Goal: Obtain resource: Download file/media

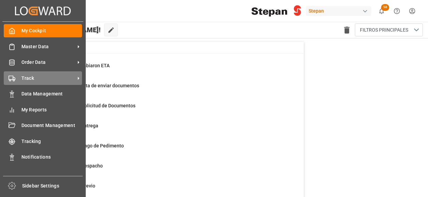
click at [32, 78] on span "Track" at bounding box center [48, 78] width 54 height 7
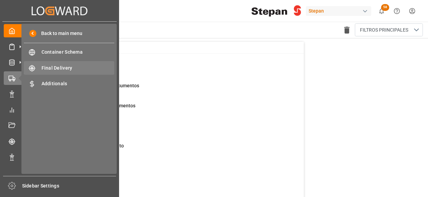
click at [64, 69] on span "Final Delivery" at bounding box center [77, 68] width 73 height 7
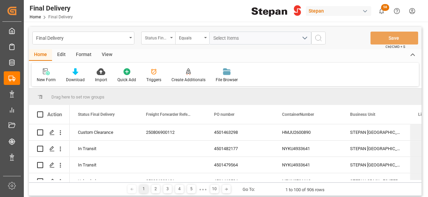
click at [168, 35] on div "Status Final Delivery" at bounding box center [158, 38] width 34 height 13
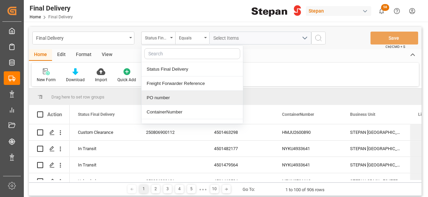
click at [161, 98] on div "PO number" at bounding box center [191, 98] width 101 height 14
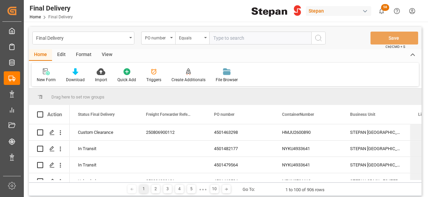
click at [219, 39] on input "text" at bounding box center [260, 38] width 102 height 13
type input "4501468583"
click at [320, 38] on icon "search button" at bounding box center [318, 38] width 8 height 8
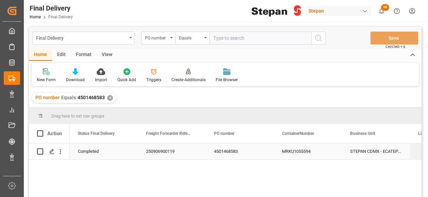
scroll to position [34, 0]
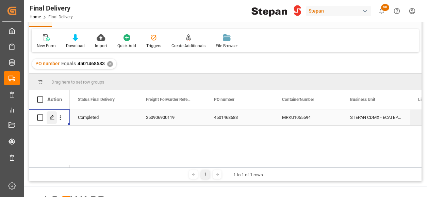
click at [51, 118] on icon "Press SPACE to select this row." at bounding box center [51, 117] width 5 height 5
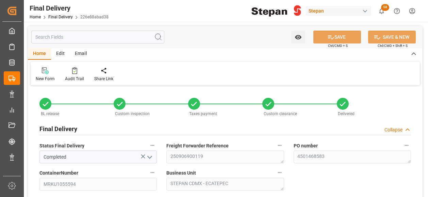
type input "[DATE]"
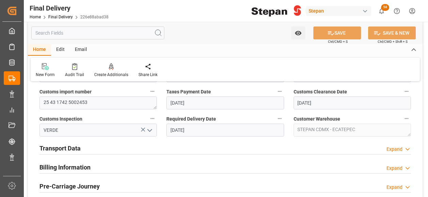
scroll to position [238, 0]
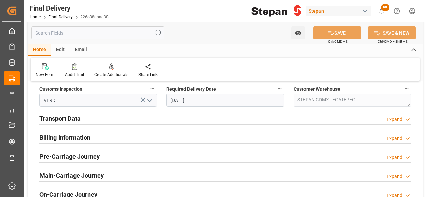
click at [124, 117] on div "Transport Data Expand" at bounding box center [224, 118] width 371 height 13
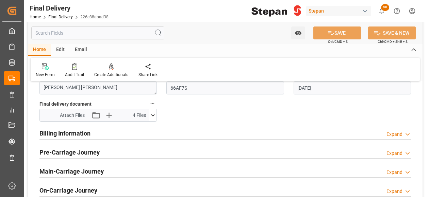
scroll to position [374, 0]
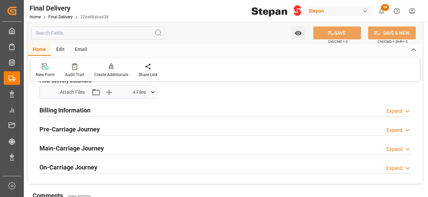
click at [73, 108] on h2 "Billing Information" at bounding box center [64, 110] width 51 height 9
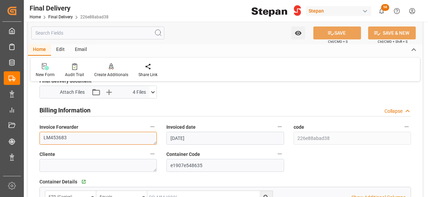
click at [73, 138] on textarea "LM453683" at bounding box center [97, 138] width 117 height 13
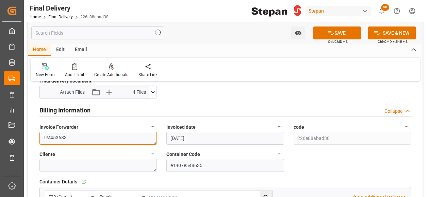
paste textarea "LM454387"
type textarea "LM453683,LM454387"
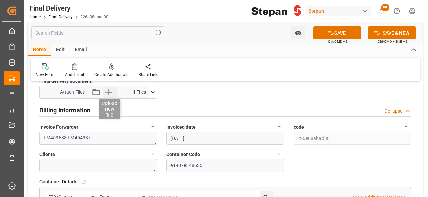
click at [110, 90] on icon "button" at bounding box center [108, 92] width 11 height 11
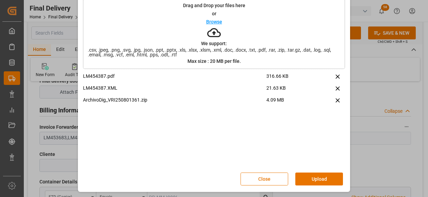
scroll to position [32, 0]
click at [322, 174] on button "Upload" at bounding box center [319, 178] width 48 height 13
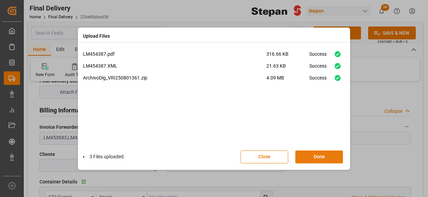
click at [315, 157] on button "Done" at bounding box center [319, 157] width 48 height 13
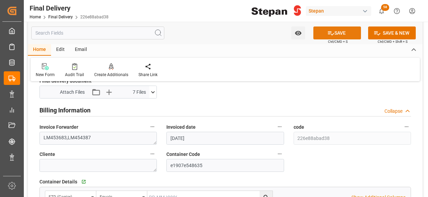
click at [330, 33] on icon at bounding box center [330, 33] width 7 height 7
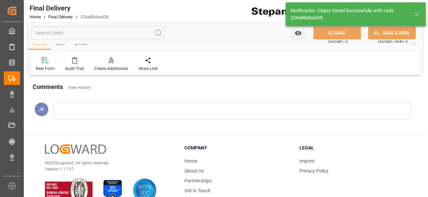
scroll to position [265, 0]
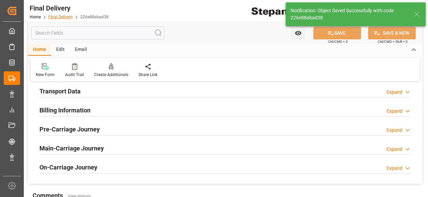
click at [62, 16] on link "Final Delivery" at bounding box center [60, 17] width 24 height 5
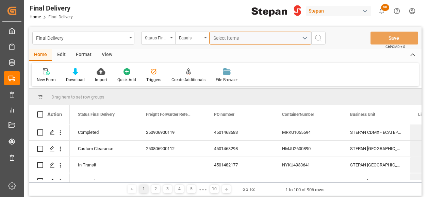
click at [228, 37] on span "Select Items" at bounding box center [227, 37] width 29 height 5
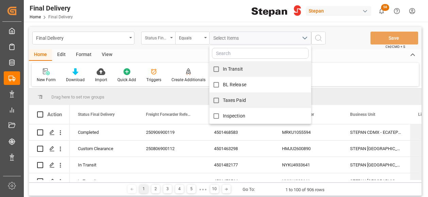
click at [172, 39] on div "Status Final Delivery" at bounding box center [158, 38] width 34 height 13
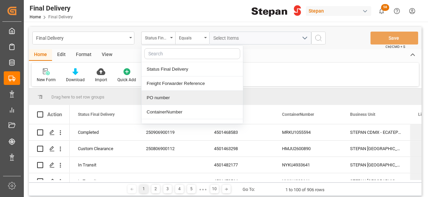
click at [163, 97] on div "PO number" at bounding box center [191, 98] width 101 height 14
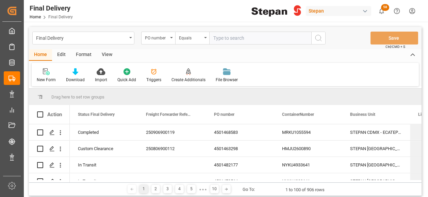
click at [218, 36] on input "text" at bounding box center [260, 38] width 102 height 13
type input "4501471620"
click at [316, 38] on icon "search button" at bounding box center [318, 38] width 8 height 8
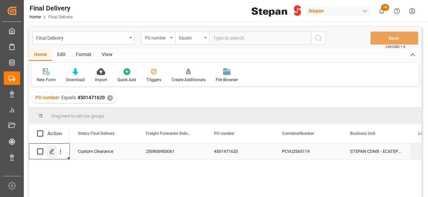
click at [51, 150] on polygon "Press SPACE to select this row." at bounding box center [51, 151] width 3 height 3
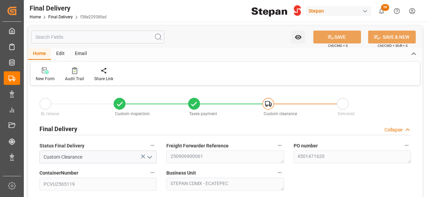
type input "[DATE]"
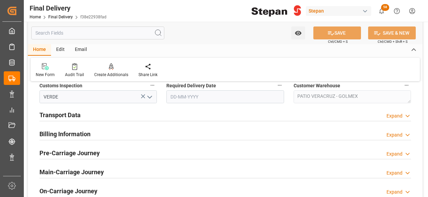
scroll to position [238, 0]
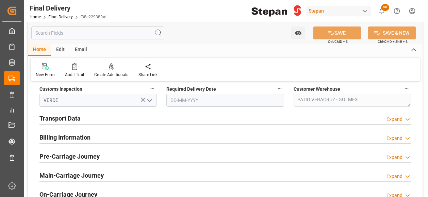
click at [65, 138] on h2 "Billing Information" at bounding box center [64, 137] width 51 height 9
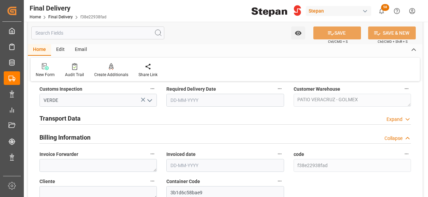
click at [72, 119] on h2 "Transport Data" at bounding box center [59, 118] width 41 height 9
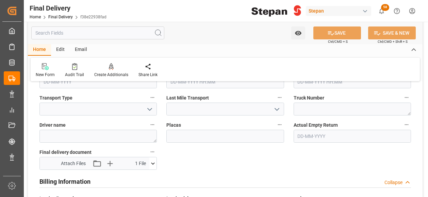
scroll to position [340, 0]
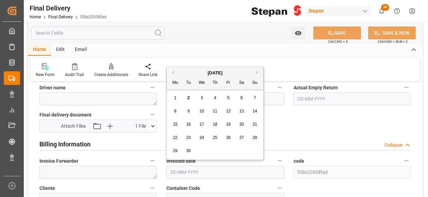
click at [182, 169] on input "text" at bounding box center [224, 172] width 117 height 13
click at [184, 76] on div "[DATE]" at bounding box center [215, 73] width 97 height 7
click at [173, 100] on div "1" at bounding box center [175, 98] width 9 height 8
type input "[DATE]"
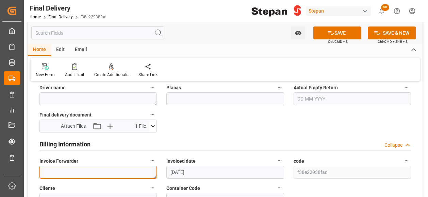
click at [54, 167] on textarea at bounding box center [97, 172] width 117 height 13
paste textarea "LM454362"
type textarea "LM454362"
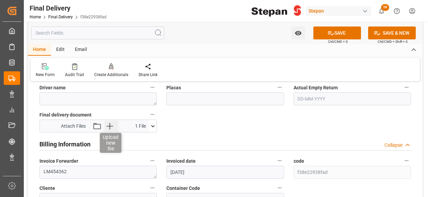
click at [107, 128] on icon "button" at bounding box center [109, 126] width 11 height 11
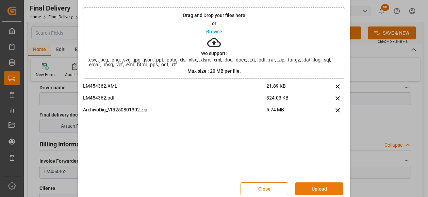
scroll to position [32, 0]
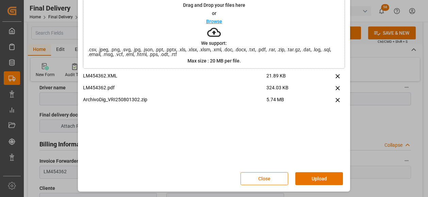
click at [323, 181] on button "Upload" at bounding box center [319, 178] width 48 height 13
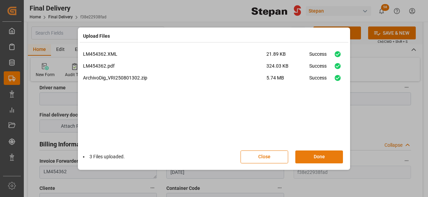
click at [319, 160] on button "Done" at bounding box center [319, 157] width 48 height 13
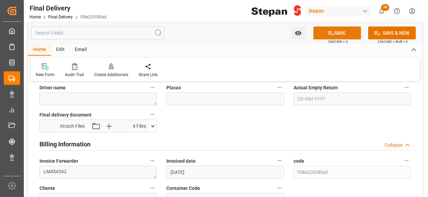
click at [341, 34] on button "SAVE" at bounding box center [337, 33] width 48 height 13
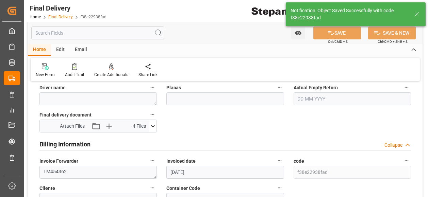
click at [56, 16] on link "Final Delivery" at bounding box center [60, 17] width 24 height 5
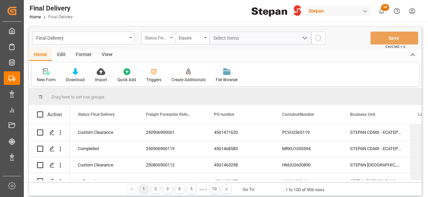
click at [171, 38] on icon "open menu" at bounding box center [171, 37] width 3 height 1
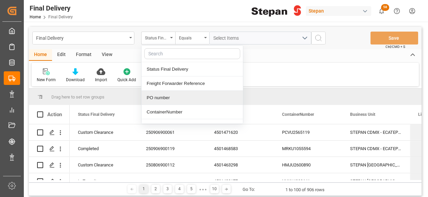
click at [159, 97] on div "PO number" at bounding box center [191, 98] width 101 height 14
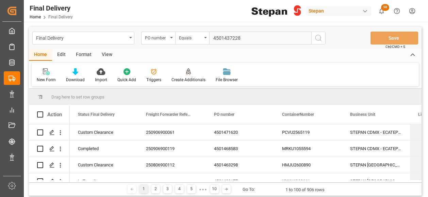
type input "4501437228"
click at [322, 37] on icon "search button" at bounding box center [318, 38] width 8 height 8
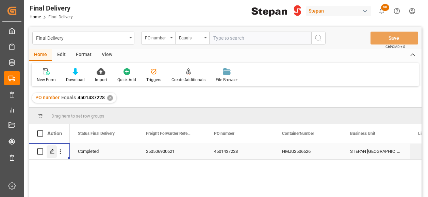
click at [50, 152] on polygon "Press SPACE to select this row." at bounding box center [51, 151] width 3 height 3
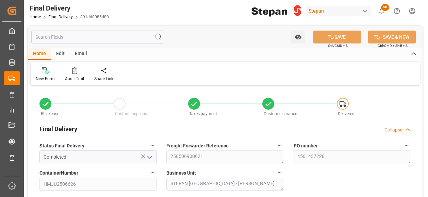
type input "[DATE]"
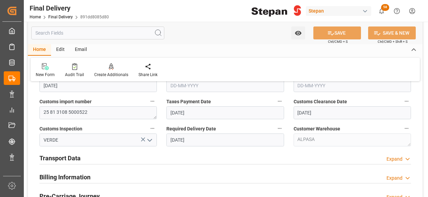
scroll to position [238, 0]
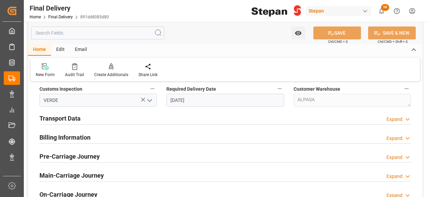
click at [76, 137] on h2 "Billing Information" at bounding box center [64, 137] width 51 height 9
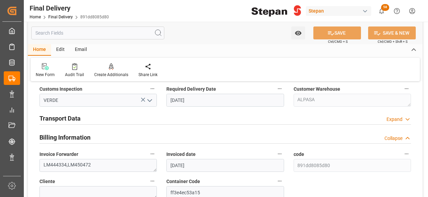
click at [75, 116] on h2 "Transport Data" at bounding box center [59, 118] width 41 height 9
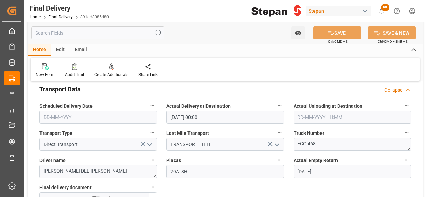
scroll to position [374, 0]
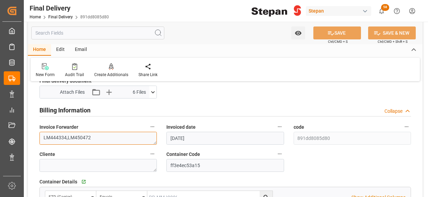
click at [100, 136] on textarea "LM444334,LM450472" at bounding box center [97, 138] width 117 height 13
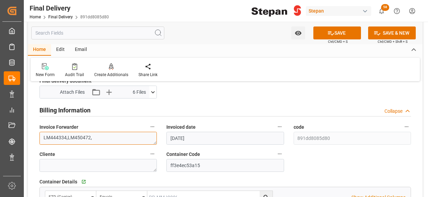
paste textarea "LM454408"
type textarea "LM444334,LM450472,LM454408"
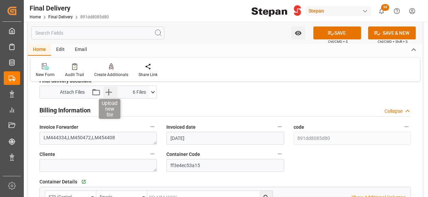
click at [109, 91] on icon "button" at bounding box center [108, 92] width 6 height 6
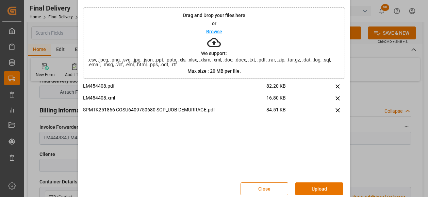
scroll to position [32, 0]
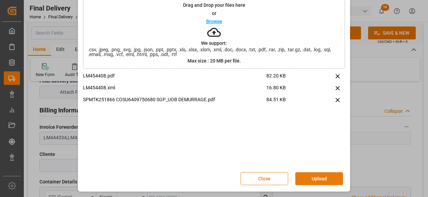
drag, startPoint x: 321, startPoint y: 175, endPoint x: 317, endPoint y: 160, distance: 16.1
click at [320, 175] on button "Upload" at bounding box center [319, 178] width 48 height 13
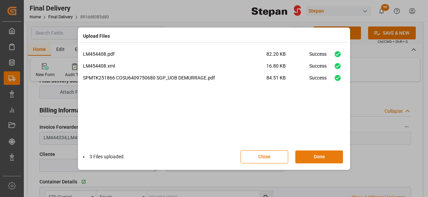
click at [317, 158] on button "Done" at bounding box center [319, 157] width 48 height 13
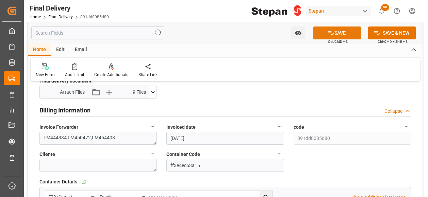
click at [337, 33] on button "SAVE" at bounding box center [337, 33] width 48 height 13
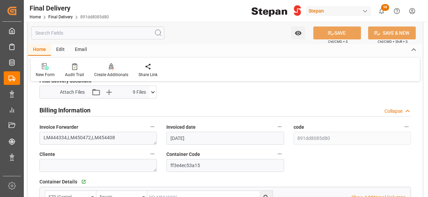
click at [110, 66] on icon at bounding box center [111, 66] width 5 height 6
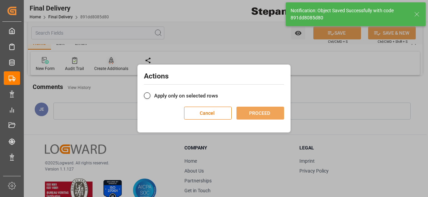
scroll to position [265, 0]
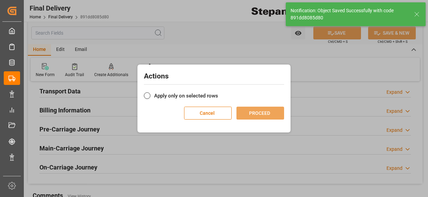
click at [195, 99] on label "Apply only on selected rows" at bounding box center [214, 96] width 140 height 8
click at [218, 92] on input "Apply only on selected rows" at bounding box center [218, 92] width 0 height 0
click at [261, 115] on button "PROCEED" at bounding box center [260, 113] width 48 height 13
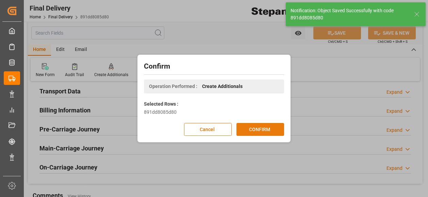
click at [263, 130] on button "CONFIRM" at bounding box center [260, 129] width 48 height 13
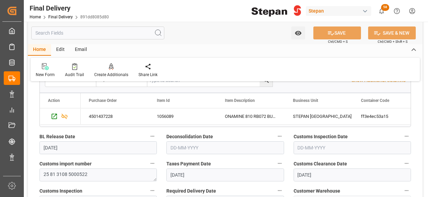
scroll to position [0, 0]
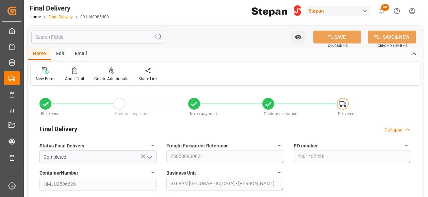
click at [54, 17] on link "Final Delivery" at bounding box center [60, 17] width 24 height 5
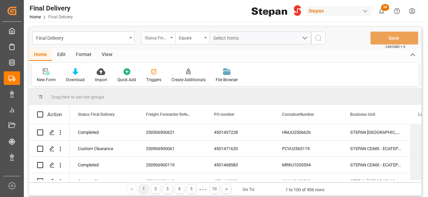
click at [169, 34] on div "Status Final Delivery" at bounding box center [158, 38] width 34 height 13
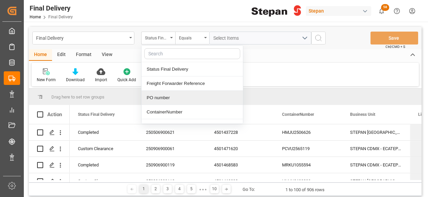
click at [159, 98] on div "PO number" at bounding box center [191, 98] width 101 height 14
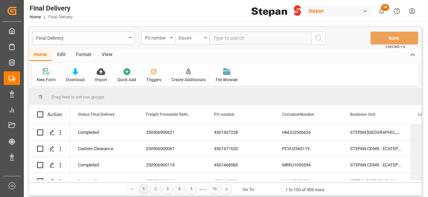
click at [206, 37] on icon "open menu" at bounding box center [205, 37] width 3 height 1
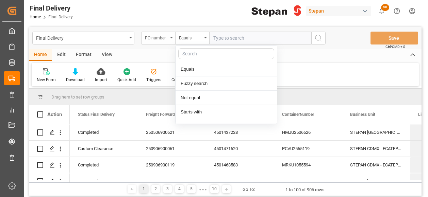
click at [164, 39] on div "PO number" at bounding box center [156, 37] width 23 height 8
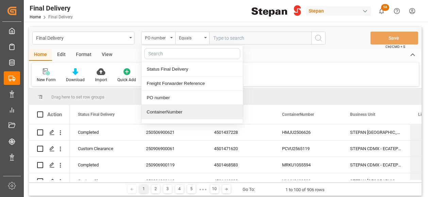
click at [155, 113] on div "ContainerNumber" at bounding box center [191, 112] width 101 height 14
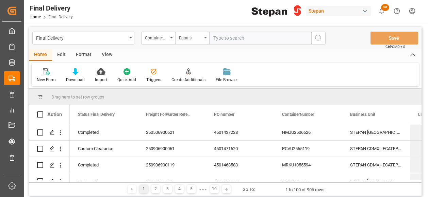
click at [205, 37] on div "Equals" at bounding box center [192, 38] width 34 height 13
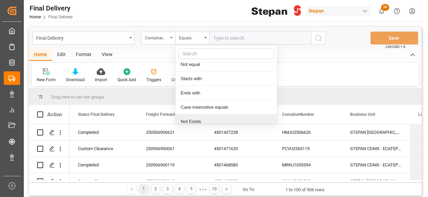
scroll to position [51, 0]
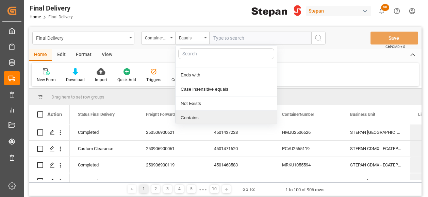
click at [195, 118] on div "Contains" at bounding box center [226, 118] width 101 height 14
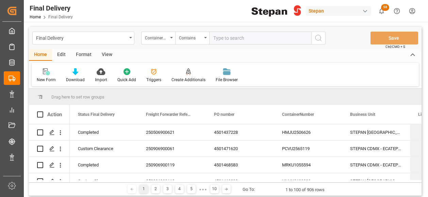
paste input "SLZU2856613 RFCU8221024 SLZU2519248 MRSU6271346"
click at [278, 39] on input "SLZU2856613 RFCU8221024 SLZU2519248 MRSU6271346" at bounding box center [260, 38] width 102 height 13
click at [246, 38] on input "SLZU2856613 RFCU8221024 SLZU2519248,MRSU6271346" at bounding box center [260, 38] width 102 height 13
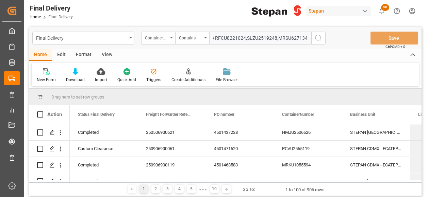
scroll to position [0, 0]
drag, startPoint x: 216, startPoint y: 36, endPoint x: 170, endPoint y: 36, distance: 45.9
click at [170, 36] on div "ContainerNumber Contains SLZU2856613 RFCU8221024,SLZU2519248,MRSU6271346" at bounding box center [233, 38] width 184 height 13
type input "SLZU2856613,RFCU8221024,SLZU2519248,MRSU6271346"
click at [319, 38] on icon "search button" at bounding box center [318, 38] width 8 height 8
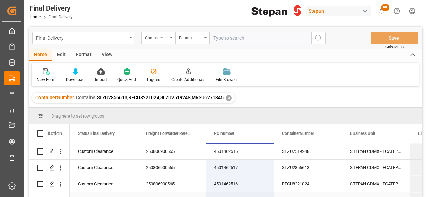
scroll to position [12, 0]
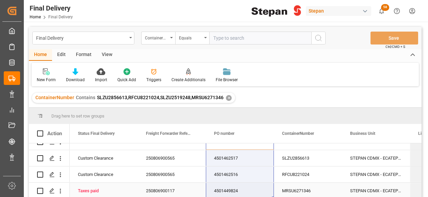
drag, startPoint x: 235, startPoint y: 151, endPoint x: 229, endPoint y: 197, distance: 46.7
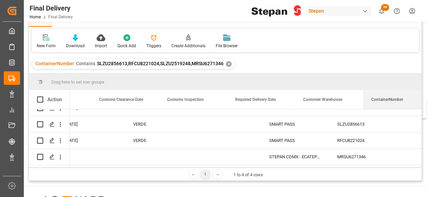
scroll to position [0, 693]
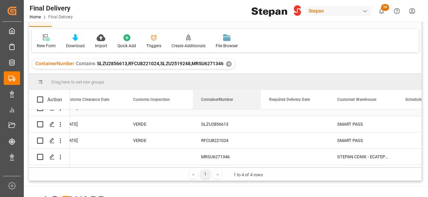
drag, startPoint x: 293, startPoint y: 103, endPoint x: 221, endPoint y: 113, distance: 72.1
click at [221, 113] on div "Action ContainerNumber Taxes Payment Date Customs Clearance Date VERDE" at bounding box center [225, 129] width 393 height 78
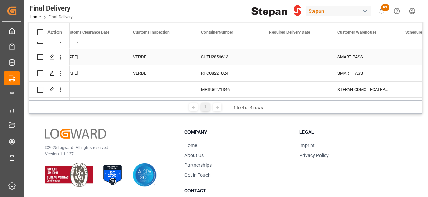
scroll to position [102, 0]
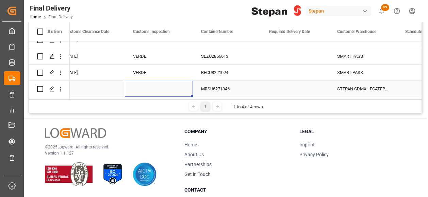
click at [167, 89] on div "Press SPACE to select this row." at bounding box center [159, 89] width 68 height 16
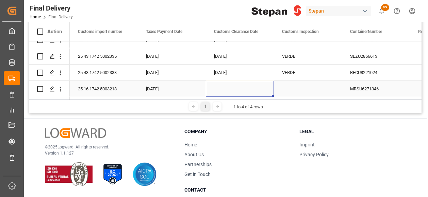
click at [222, 90] on div "Press SPACE to select this row." at bounding box center [240, 89] width 68 height 16
click at [224, 89] on div "Press SPACE to select this row." at bounding box center [240, 89] width 68 height 16
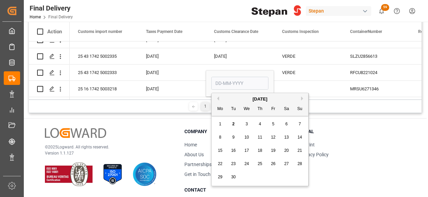
click at [221, 126] on span "1" at bounding box center [220, 124] width 2 height 5
type input "[DATE]"
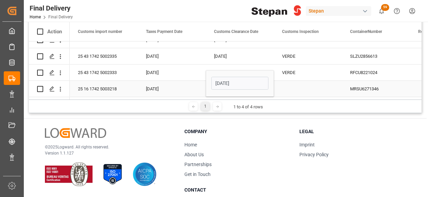
click at [308, 83] on div "Press SPACE to select this row." at bounding box center [308, 89] width 68 height 16
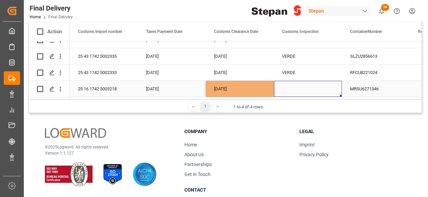
click at [308, 83] on div "Press SPACE to select this row." at bounding box center [308, 89] width 68 height 16
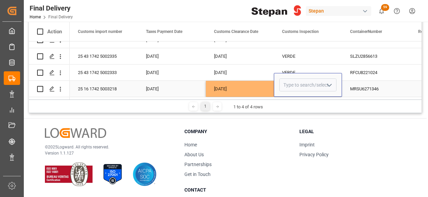
click at [330, 82] on icon "open menu" at bounding box center [329, 85] width 8 height 8
click at [264, 83] on div "[DATE]" at bounding box center [240, 89] width 68 height 16
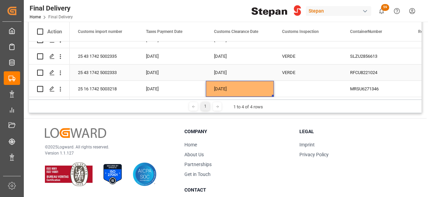
click at [312, 68] on div "VERDE" at bounding box center [308, 73] width 52 height 16
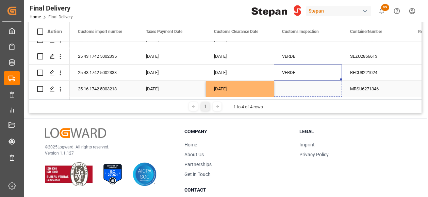
drag, startPoint x: 341, startPoint y: 78, endPoint x: 338, endPoint y: 87, distance: 9.7
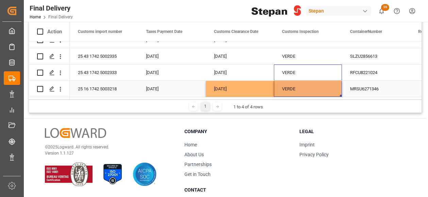
click at [316, 85] on div "VERDE" at bounding box center [308, 89] width 52 height 16
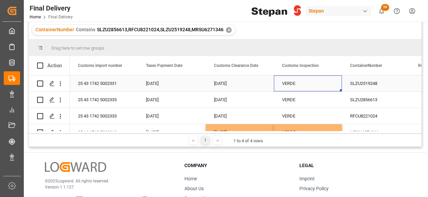
click at [301, 86] on div "VERDE" at bounding box center [308, 84] width 52 height 16
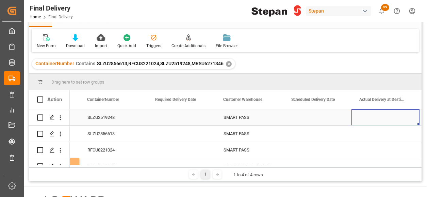
click at [163, 121] on div "Press SPACE to select this row." at bounding box center [181, 118] width 68 height 16
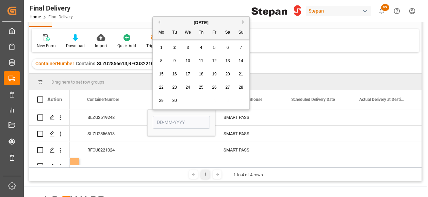
click at [174, 49] on span "2" at bounding box center [174, 47] width 2 height 5
type input "[DATE]"
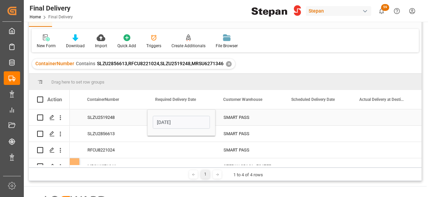
drag, startPoint x: 137, startPoint y: 116, endPoint x: 148, endPoint y: 116, distance: 10.9
click at [141, 116] on div "SLZU2519248" at bounding box center [113, 118] width 68 height 16
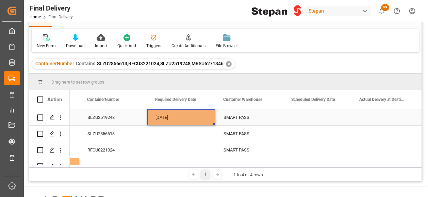
click at [187, 116] on div "[DATE]" at bounding box center [181, 118] width 68 height 16
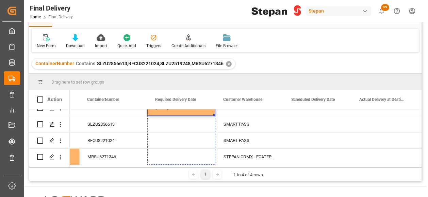
drag, startPoint x: 214, startPoint y: 124, endPoint x: 180, endPoint y: 160, distance: 49.5
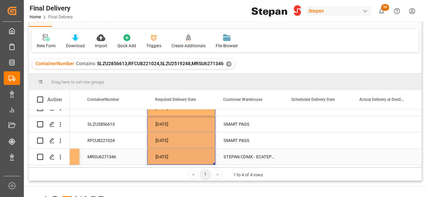
click at [139, 156] on div "MRSU6271346" at bounding box center [113, 157] width 68 height 16
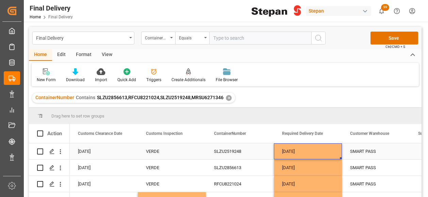
click at [304, 156] on div "[DATE]" at bounding box center [308, 152] width 68 height 16
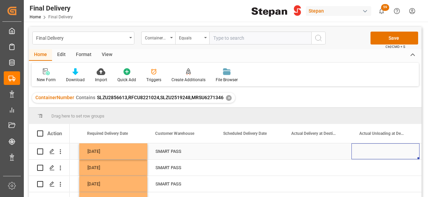
click at [246, 149] on div "Press SPACE to select this row." at bounding box center [249, 152] width 68 height 16
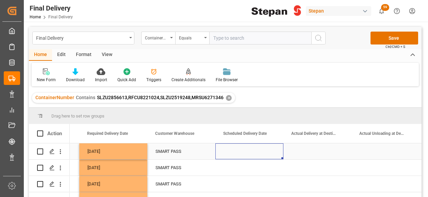
click at [246, 149] on div "Press SPACE to select this row." at bounding box center [249, 152] width 68 height 16
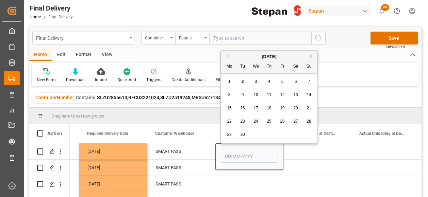
click at [243, 83] on span "2" at bounding box center [242, 81] width 2 height 5
type input "[DATE]"
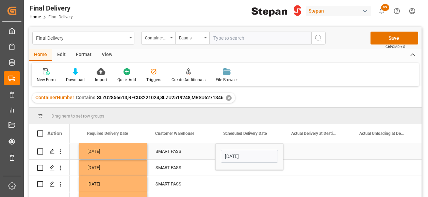
click at [208, 152] on div "SMART PASS" at bounding box center [181, 152] width 68 height 16
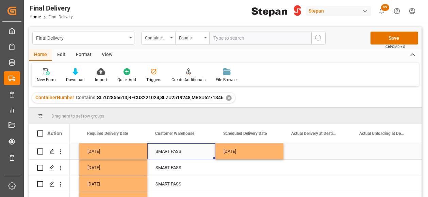
click at [267, 154] on div "[DATE]" at bounding box center [249, 152] width 68 height 16
drag, startPoint x: 282, startPoint y: 159, endPoint x: 371, endPoint y: 156, distance: 89.2
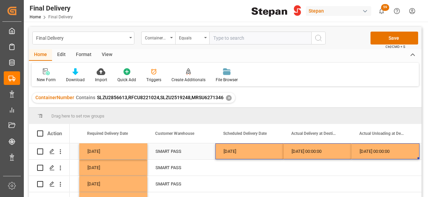
click at [268, 152] on div "[DATE]" at bounding box center [249, 152] width 68 height 16
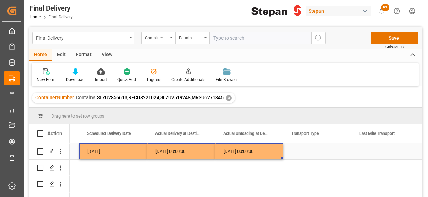
drag, startPoint x: 107, startPoint y: 149, endPoint x: 248, endPoint y: 149, distance: 141.5
drag, startPoint x: 282, startPoint y: 158, endPoint x: 275, endPoint y: 188, distance: 30.9
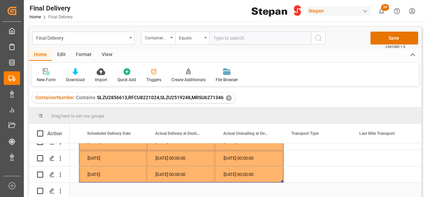
click at [129, 186] on div "Press SPACE to select this row." at bounding box center [113, 191] width 68 height 16
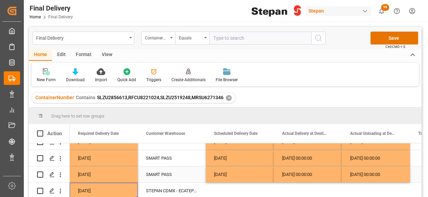
click at [247, 172] on div "[DATE]" at bounding box center [240, 175] width 68 height 16
drag, startPoint x: 273, startPoint y: 179, endPoint x: 273, endPoint y: 189, distance: 10.2
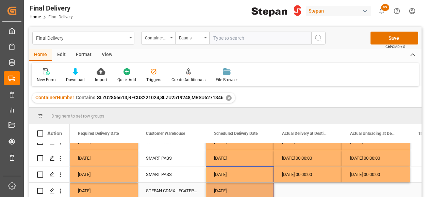
click at [299, 189] on div "Press SPACE to select this row." at bounding box center [308, 191] width 68 height 16
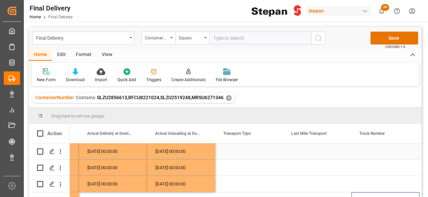
click at [235, 155] on div "Press SPACE to select this row." at bounding box center [249, 152] width 68 height 16
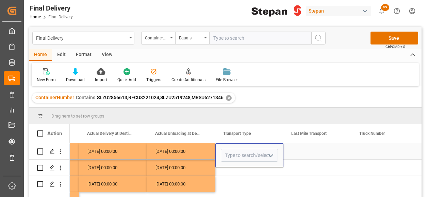
click at [273, 155] on icon "open menu" at bounding box center [271, 156] width 8 height 8
click at [242, 175] on div "Direct Transport" at bounding box center [249, 175] width 56 height 24
type input "Direct Transport"
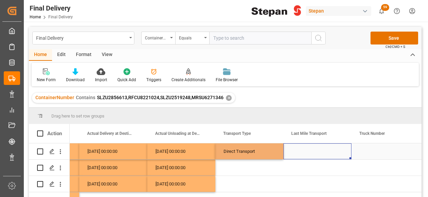
click at [304, 154] on div "Press SPACE to select this row." at bounding box center [317, 152] width 68 height 16
click at [265, 149] on div "Direct Transport" at bounding box center [249, 152] width 52 height 16
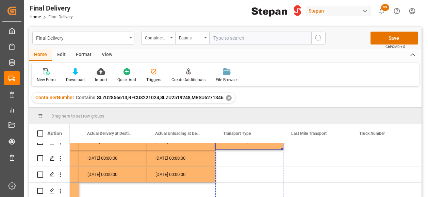
drag, startPoint x: 282, startPoint y: 158, endPoint x: 271, endPoint y: 213, distance: 56.0
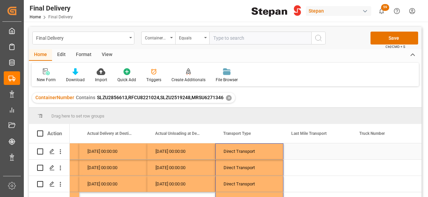
click at [308, 152] on div "Press SPACE to select this row." at bounding box center [317, 152] width 68 height 16
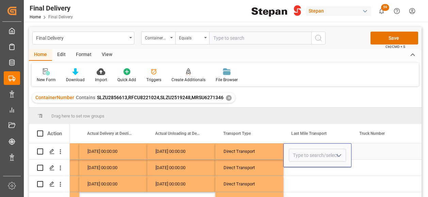
click at [336, 155] on icon "open menu" at bounding box center [339, 156] width 8 height 8
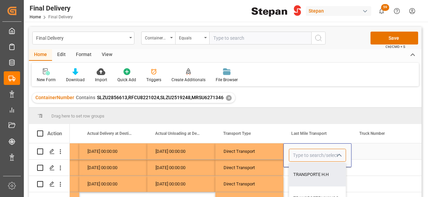
click at [298, 153] on input "Press SPACE to select this row." at bounding box center [317, 155] width 57 height 13
click at [312, 176] on div "TRANSPORTE BELCHEZ" at bounding box center [317, 175] width 56 height 24
type input "TRANSPORTE BELCHEZ"
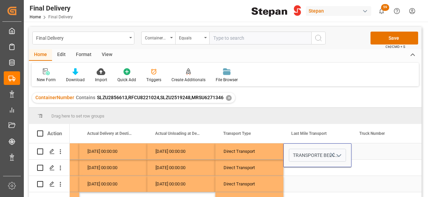
click at [321, 182] on div "Press SPACE to select this row." at bounding box center [317, 184] width 68 height 16
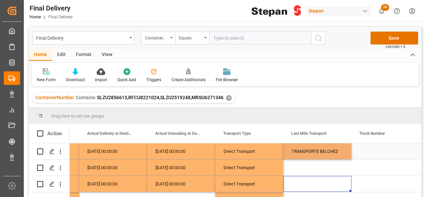
click at [318, 149] on div "TRANSPORTE BELCHEZ" at bounding box center [317, 152] width 52 height 16
drag, startPoint x: 349, startPoint y: 158, endPoint x: 347, endPoint y: 187, distance: 29.3
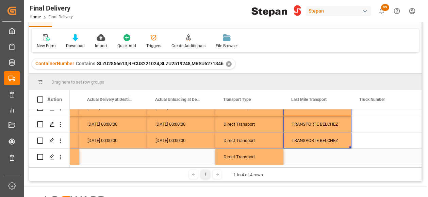
click at [330, 150] on div "Press SPACE to select this row." at bounding box center [317, 157] width 68 height 16
click at [344, 155] on div "Press SPACE to select this row." at bounding box center [317, 157] width 68 height 16
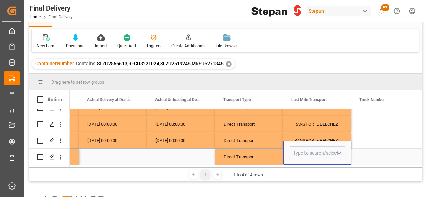
click at [339, 152] on polyline "open menu" at bounding box center [339, 153] width 4 height 2
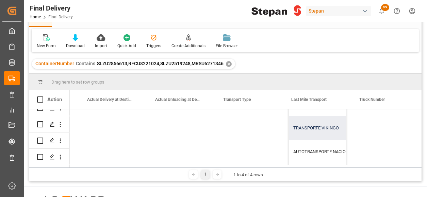
click at [312, 128] on div "TRANSPORTE VIKINGO" at bounding box center [348, 128] width 119 height 24
type input "TRANSPORTE VIKINGO"
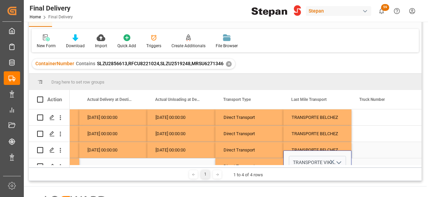
click at [371, 153] on div "Press SPACE to select this row." at bounding box center [385, 150] width 68 height 16
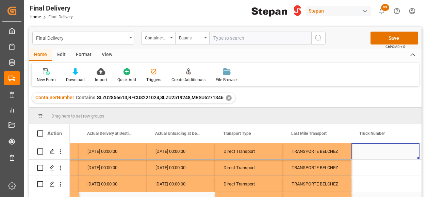
click at [371, 150] on div "Press SPACE to select this row." at bounding box center [385, 152] width 68 height 16
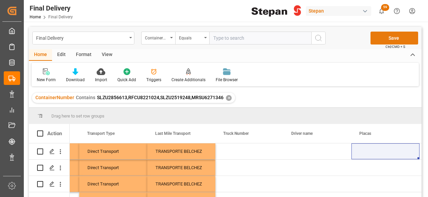
click at [378, 41] on button "Save" at bounding box center [394, 38] width 48 height 13
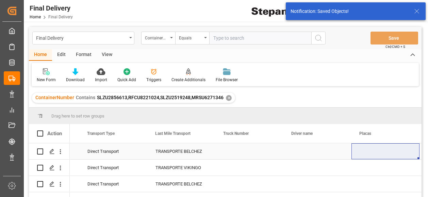
click at [236, 155] on div "Press SPACE to select this row." at bounding box center [249, 152] width 68 height 16
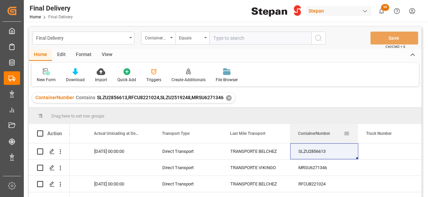
drag, startPoint x: 97, startPoint y: 132, endPoint x: 304, endPoint y: 136, distance: 206.5
click at [304, 136] on span "ContainerNumber" at bounding box center [314, 133] width 32 height 5
click at [380, 151] on div "Press SPACE to select this row." at bounding box center [392, 152] width 68 height 16
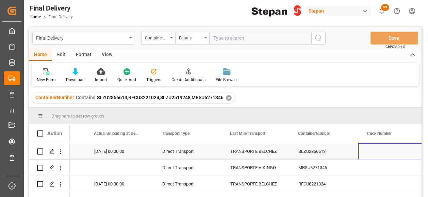
click at [380, 151] on div "Press SPACE to select this row." at bounding box center [392, 152] width 68 height 16
click at [380, 151] on input "Press SPACE to select this row." at bounding box center [392, 155] width 57 height 13
type input "ECO 1011"
click at [349, 152] on div "SLZU2856613" at bounding box center [324, 152] width 68 height 16
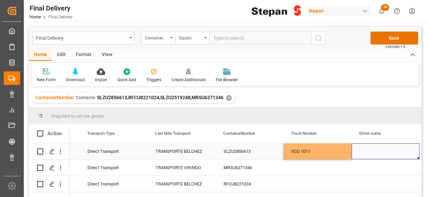
click at [375, 150] on div "Press SPACE to select this row." at bounding box center [385, 152] width 68 height 16
click at [375, 150] on input "Press SPACE to select this row." at bounding box center [385, 155] width 57 height 13
type input "[PERSON_NAME] [PERSON_NAME]"
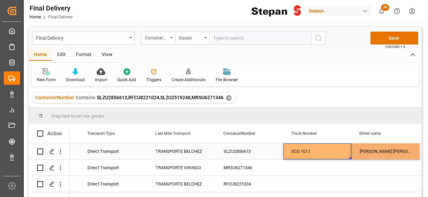
click at [329, 150] on div "ECO 1011" at bounding box center [317, 152] width 68 height 16
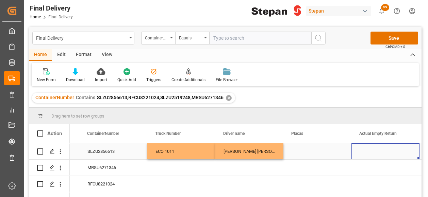
click at [298, 153] on div "Press SPACE to select this row." at bounding box center [317, 152] width 68 height 16
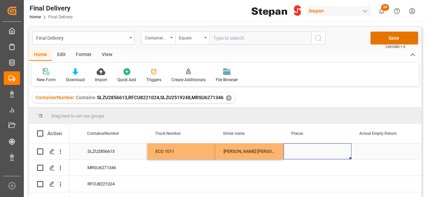
click at [298, 153] on div "Press SPACE to select this row." at bounding box center [317, 152] width 68 height 16
click at [298, 153] on input "Press SPACE to select this row." at bounding box center [317, 155] width 57 height 13
paste input "29BG8H"
type input "29BG8H"
click at [186, 169] on div "Press SPACE to select this row." at bounding box center [181, 168] width 68 height 16
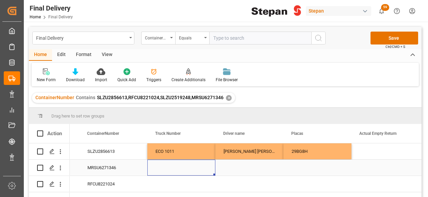
click at [173, 168] on div "Press SPACE to select this row." at bounding box center [181, 168] width 68 height 16
click at [173, 168] on input "Press SPACE to select this row." at bounding box center [181, 171] width 57 height 13
type input "ECO 11"
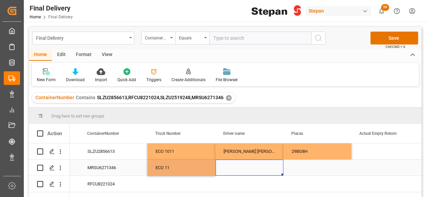
click at [237, 164] on div "Press SPACE to select this row." at bounding box center [249, 168] width 68 height 16
click at [232, 171] on div "Press SPACE to select this row." at bounding box center [249, 168] width 68 height 16
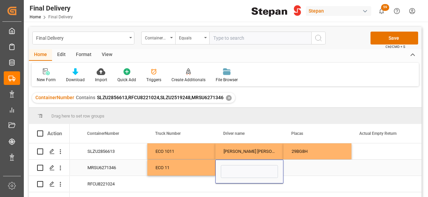
click at [232, 171] on input "Press SPACE to select this row." at bounding box center [249, 171] width 57 height 13
type input "[PERSON_NAME]"
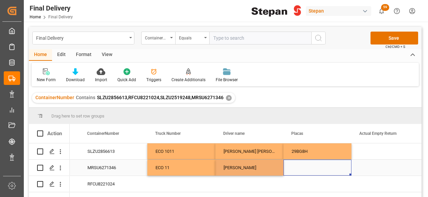
click at [297, 168] on div "Press SPACE to select this row." at bounding box center [317, 168] width 68 height 16
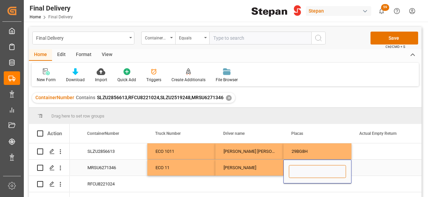
paste input "16BH9B"
type input "16BH9B"
click at [182, 186] on div "Press SPACE to select this row." at bounding box center [181, 184] width 68 height 16
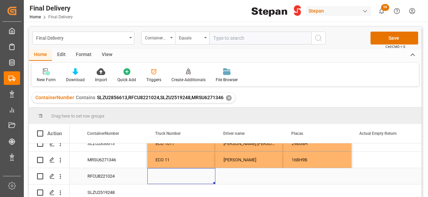
scroll to position [12, 0]
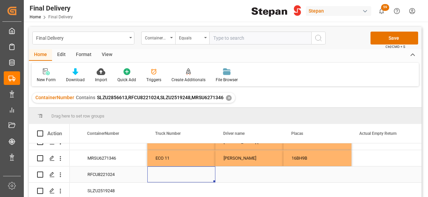
click at [174, 173] on div "Press SPACE to select this row." at bounding box center [181, 175] width 68 height 16
click at [174, 173] on input "Press SPACE to select this row." at bounding box center [181, 178] width 57 height 13
paste input "ECO 0116"
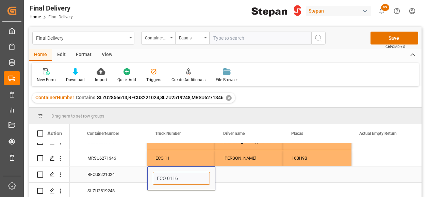
type input "ECO 0116"
click at [242, 173] on div "Press SPACE to select this row." at bounding box center [249, 175] width 68 height 16
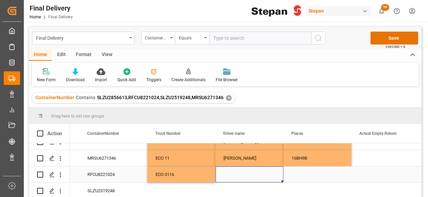
click at [238, 169] on div "Press SPACE to select this row." at bounding box center [249, 175] width 68 height 16
click at [238, 169] on div "Press SPACE to select this row." at bounding box center [249, 179] width 68 height 24
click at [235, 178] on input "Press SPACE to select this row." at bounding box center [249, 178] width 57 height 13
paste input "[PERSON_NAME] [PERSON_NAME]"
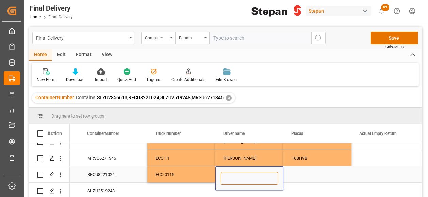
type input "[PERSON_NAME] [PERSON_NAME]"
click at [306, 168] on div "Press SPACE to select this row." at bounding box center [317, 175] width 68 height 16
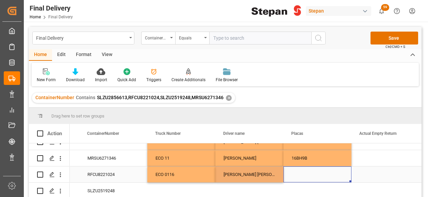
click at [306, 169] on div "Press SPACE to select this row." at bounding box center [317, 175] width 68 height 16
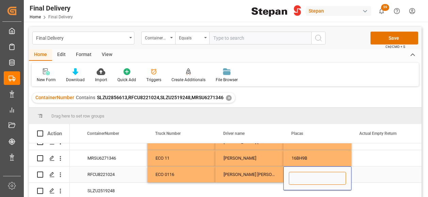
click at [304, 172] on input "Press SPACE to select this row." at bounding box center [317, 178] width 57 height 13
paste input "13AS8S"
type input "13AS8S"
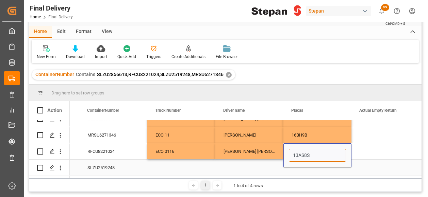
scroll to position [34, 0]
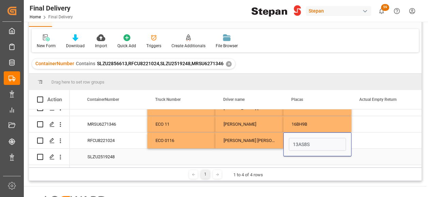
click at [188, 155] on div "Press SPACE to select this row." at bounding box center [181, 157] width 68 height 16
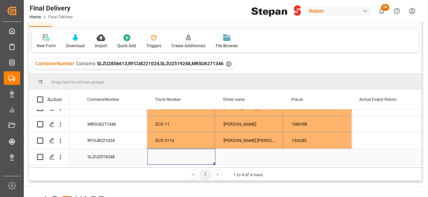
click at [165, 154] on div "Press SPACE to select this row." at bounding box center [181, 157] width 68 height 16
click at [165, 154] on input "Press SPACE to select this row." at bounding box center [181, 153] width 57 height 13
type input "ECO 0142"
click at [256, 154] on div "Press SPACE to select this row." at bounding box center [249, 157] width 68 height 16
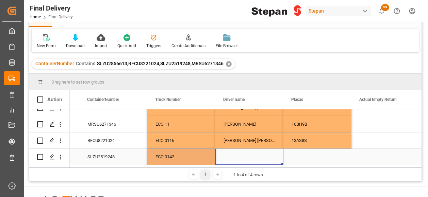
click at [256, 154] on div "Press SPACE to select this row." at bounding box center [249, 157] width 68 height 16
click at [256, 155] on input "Press SPACE to select this row." at bounding box center [249, 153] width 57 height 13
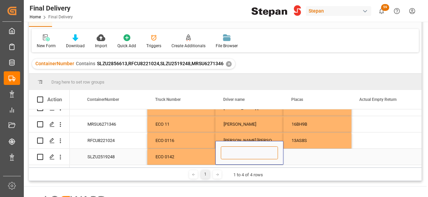
paste input "[PERSON_NAME] [PERSON_NAME]"
type input "[PERSON_NAME] [PERSON_NAME]"
click at [306, 159] on div "Press SPACE to select this row." at bounding box center [317, 157] width 68 height 16
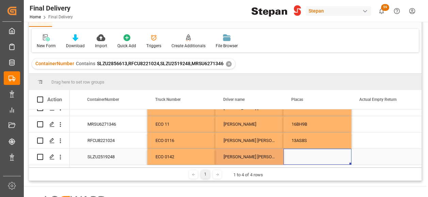
click at [306, 159] on div "Press SPACE to select this row." at bounding box center [317, 157] width 68 height 16
click at [306, 159] on div "Press SPACE to select this row." at bounding box center [317, 153] width 68 height 24
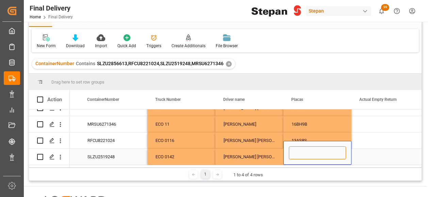
click at [302, 153] on input "Press SPACE to select this row." at bounding box center [317, 153] width 57 height 13
paste input "85BA2E"
type input "85BA2E"
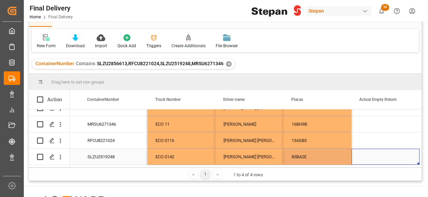
click at [369, 152] on div "Press SPACE to select this row." at bounding box center [385, 157] width 68 height 16
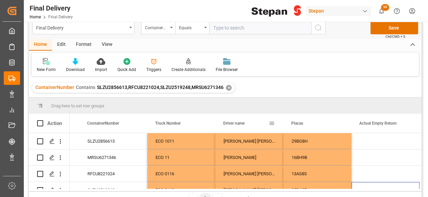
scroll to position [0, 0]
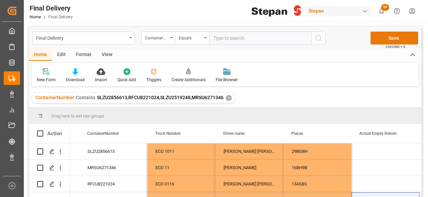
click at [393, 41] on button "Save" at bounding box center [394, 38] width 48 height 13
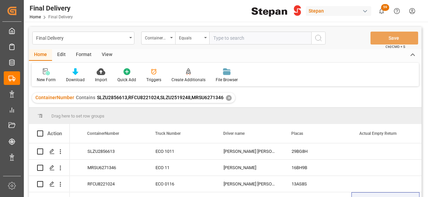
click at [226, 98] on div "✕" at bounding box center [229, 98] width 6 height 6
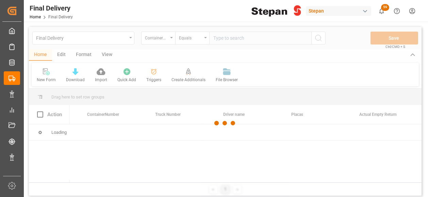
scroll to position [0, 1283]
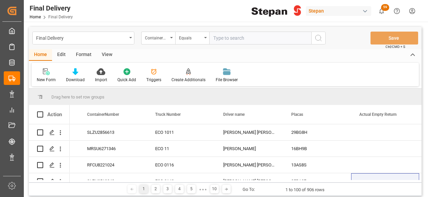
click at [129, 36] on div "Final Delivery" at bounding box center [83, 38] width 102 height 13
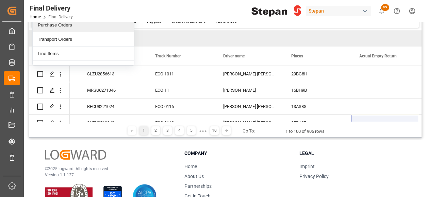
scroll to position [24, 0]
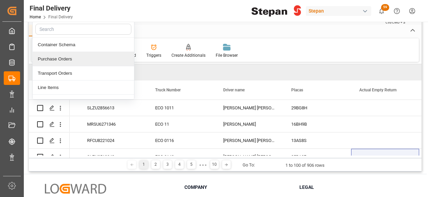
drag, startPoint x: 59, startPoint y: 57, endPoint x: 70, endPoint y: 51, distance: 12.8
click at [59, 57] on div "Purchase Orders" at bounding box center [83, 59] width 101 height 14
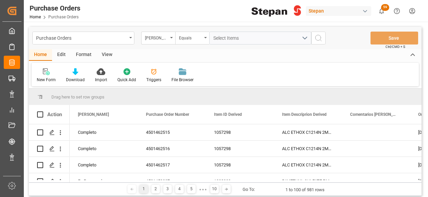
click at [171, 38] on icon "open menu" at bounding box center [171, 37] width 3 height 1
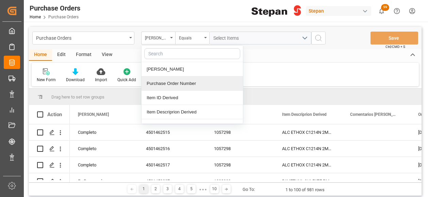
click at [164, 83] on div "Purchase Order Number" at bounding box center [191, 84] width 101 height 14
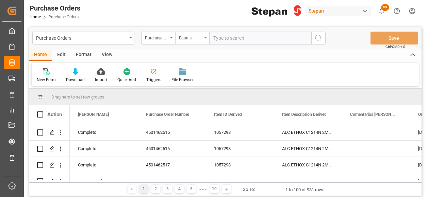
click at [204, 35] on div "Equals" at bounding box center [192, 38] width 34 height 13
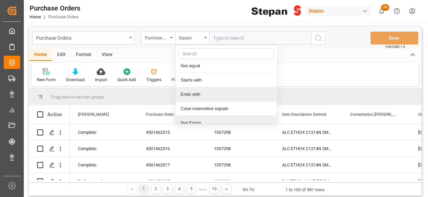
scroll to position [51, 0]
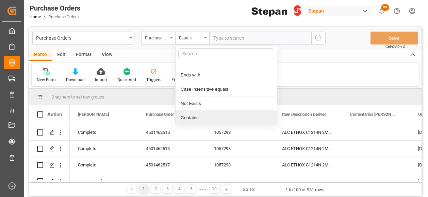
drag, startPoint x: 186, startPoint y: 115, endPoint x: 191, endPoint y: 96, distance: 19.4
click at [186, 115] on div "Contains" at bounding box center [226, 118] width 101 height 14
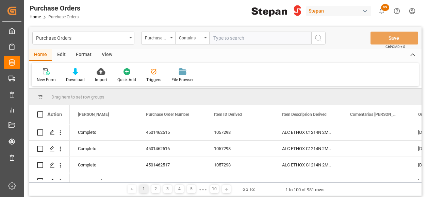
paste input "4501459236 4501459237 4501449446 4501463298"
click at [225, 36] on input "4501459236 4501459237 4501449446 4501463298" at bounding box center [260, 38] width 102 height 13
type input "4501459236,4501459237,4501449446,4501463298"
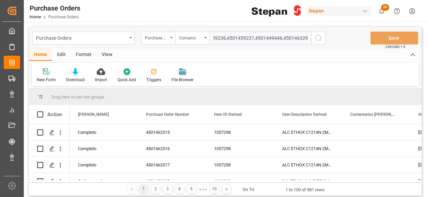
scroll to position [0, 0]
click at [322, 39] on icon "search button" at bounding box center [318, 38] width 8 height 8
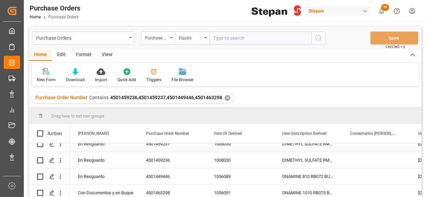
scroll to position [12, 0]
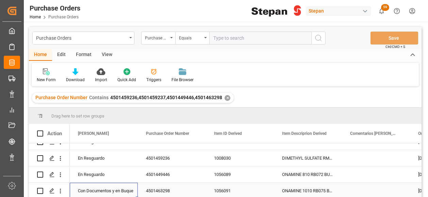
click at [110, 185] on div "Con Documentos y en Buque" at bounding box center [104, 191] width 52 height 16
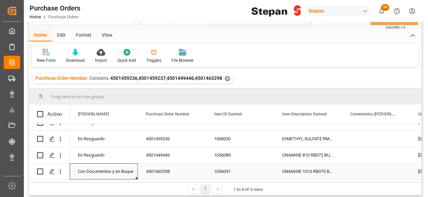
scroll to position [34, 0]
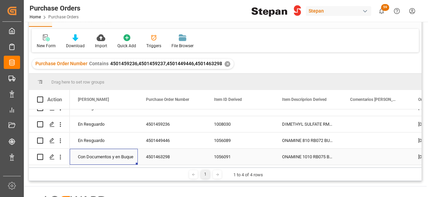
click at [129, 156] on div "Con Documentos y en Buque" at bounding box center [104, 157] width 52 height 16
click at [123, 149] on icon "open menu" at bounding box center [125, 153] width 8 height 8
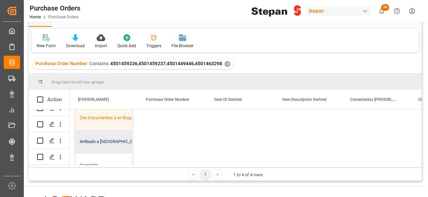
click at [106, 139] on div "Arribado a [GEOGRAPHIC_DATA]" at bounding box center [111, 142] width 70 height 24
type input "Arribado a [GEOGRAPHIC_DATA]"
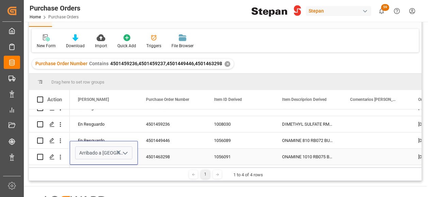
click at [191, 151] on div "4501463298" at bounding box center [172, 157] width 68 height 16
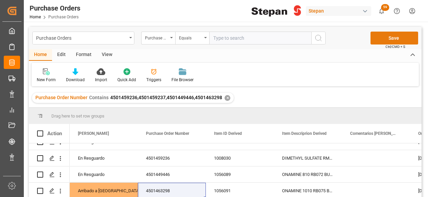
click at [385, 39] on button "Save" at bounding box center [394, 38] width 48 height 13
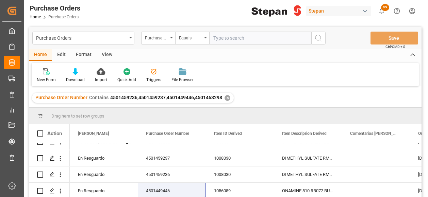
click at [227, 99] on div "✕" at bounding box center [227, 98] width 6 height 6
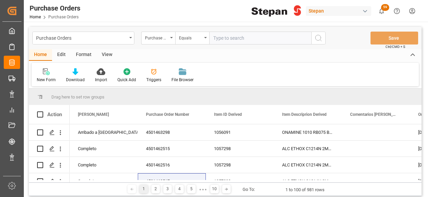
click at [225, 39] on input "text" at bounding box center [260, 38] width 102 height 13
paste input "4501449824"
type input "4501449824"
click at [319, 39] on icon "search button" at bounding box center [318, 38] width 8 height 8
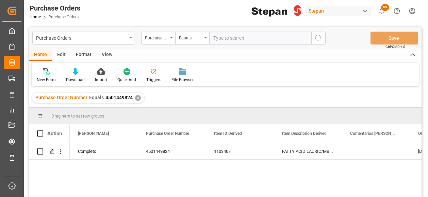
click at [135, 97] on div "✕" at bounding box center [138, 98] width 6 height 6
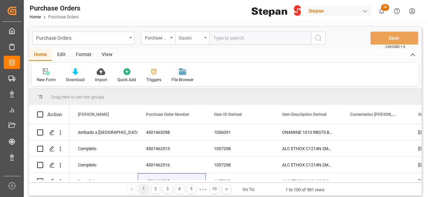
click at [205, 38] on icon "open menu" at bounding box center [205, 37] width 3 height 1
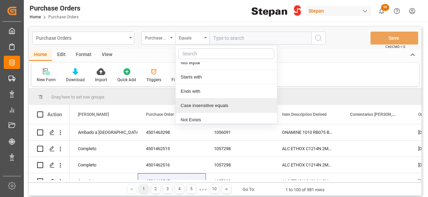
scroll to position [51, 0]
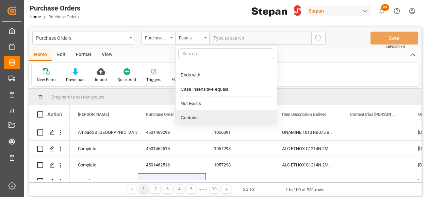
click at [197, 116] on div "Contains" at bounding box center [226, 118] width 101 height 14
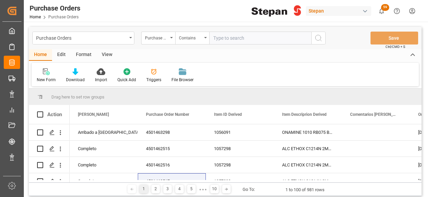
paste input "4501462509 4501462512 4501462517 4501462506 4501462514 4501462516 4501462518 45…"
click at [281, 40] on input "4501462509 4501462512 4501462517 4501462506 4501462514 4501462516 4501462518 45…" at bounding box center [260, 38] width 102 height 13
drag, startPoint x: 253, startPoint y: 36, endPoint x: 257, endPoint y: 38, distance: 4.1
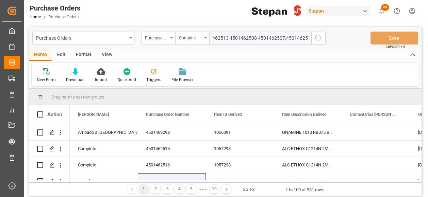
click at [253, 36] on input "4501462509 4501462512 4501462517 4501462506 4501462514 4501462516 4501462518 45…" at bounding box center [260, 38] width 102 height 13
click at [225, 39] on input "4501462509 4501462512 4501462517 4501462506 4501462514 4501462516 4501462518 45…" at bounding box center [260, 38] width 102 height 13
type input "4501462509,4501462512,4501462517,4501462506,4501462514,4501462516,4501462518,45…"
click at [317, 39] on icon "search button" at bounding box center [318, 38] width 8 height 8
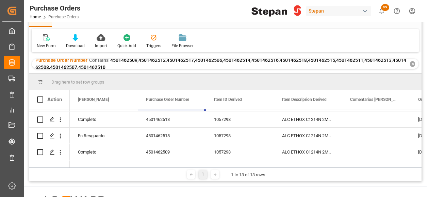
scroll to position [56, 0]
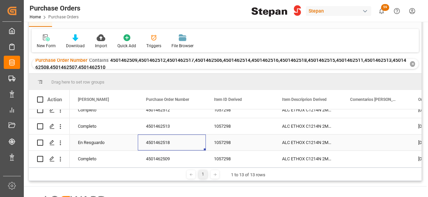
click at [165, 143] on div "4501462518" at bounding box center [172, 143] width 68 height 16
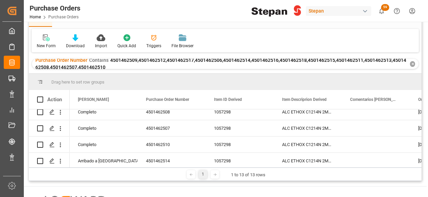
scroll to position [158, 0]
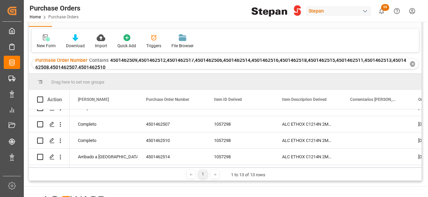
click at [412, 64] on div "✕" at bounding box center [412, 64] width 5 height 6
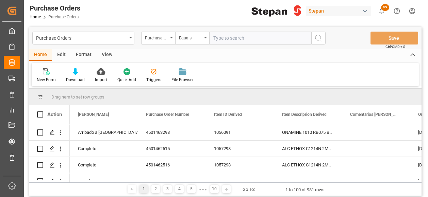
click at [215, 34] on input "text" at bounding box center [260, 38] width 102 height 13
paste input "4501471616"
type input "4501471616"
click at [318, 35] on icon "search button" at bounding box center [318, 38] width 8 height 8
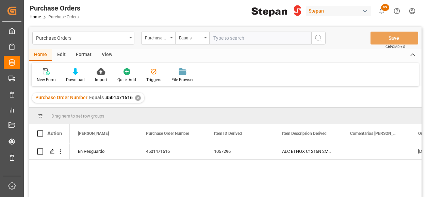
click at [136, 97] on div "✕" at bounding box center [138, 98] width 6 height 6
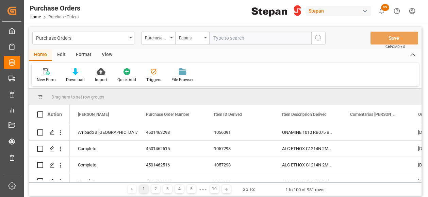
click at [222, 39] on input "text" at bounding box center [260, 38] width 102 height 13
paste input "4501449447"
type input "4501449447"
click at [321, 38] on icon "search button" at bounding box center [318, 38] width 8 height 8
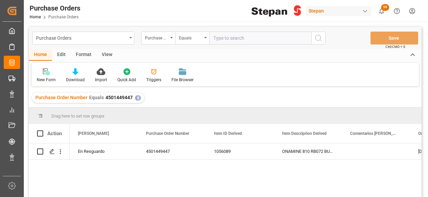
click at [136, 98] on div "✕" at bounding box center [138, 98] width 6 height 6
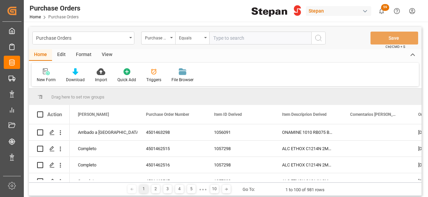
click at [219, 38] on input "text" at bounding box center [260, 38] width 102 height 13
paste input "4501460774"
type input "4501460774"
click at [320, 37] on icon "search button" at bounding box center [318, 38] width 8 height 8
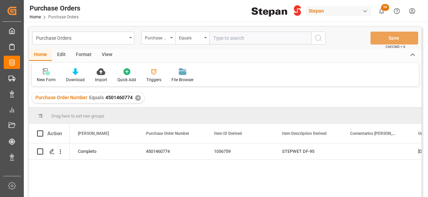
click at [135, 98] on div "✕" at bounding box center [138, 98] width 6 height 6
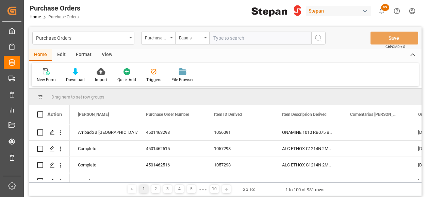
click at [221, 41] on input "text" at bounding box center [260, 38] width 102 height 13
paste input "4501468582"
type input "4501468582"
click at [318, 37] on icon "search button" at bounding box center [318, 38] width 8 height 8
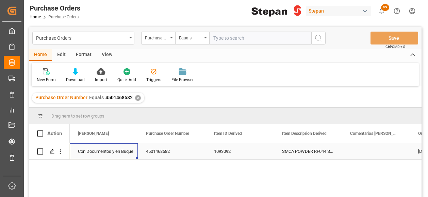
click at [113, 153] on div "Con Documentos y en Buque" at bounding box center [104, 152] width 52 height 16
click at [129, 155] on button "open menu" at bounding box center [125, 155] width 10 height 11
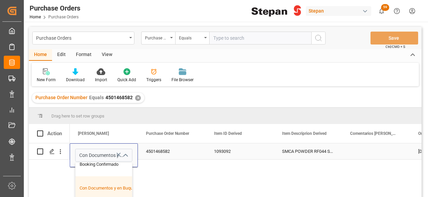
scroll to position [68, 0]
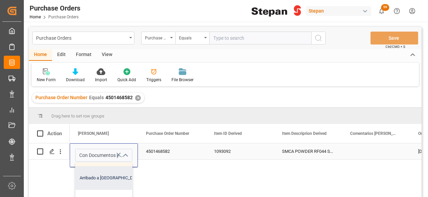
click at [106, 180] on div "Arribado a [GEOGRAPHIC_DATA]" at bounding box center [111, 178] width 70 height 24
type input "Arribado a [GEOGRAPHIC_DATA]"
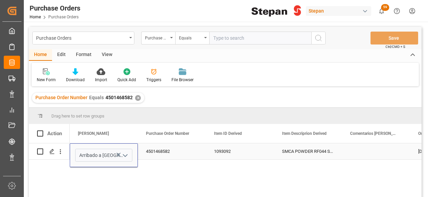
click at [177, 158] on div "4501468582" at bounding box center [172, 152] width 68 height 16
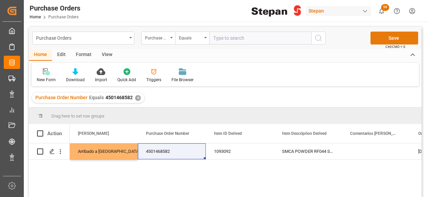
click at [394, 40] on button "Save" at bounding box center [394, 38] width 48 height 13
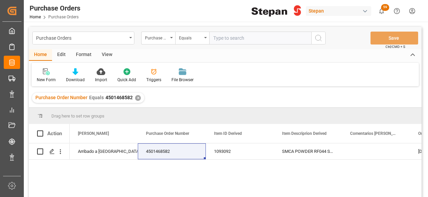
click at [138, 98] on div "✕" at bounding box center [138, 98] width 6 height 6
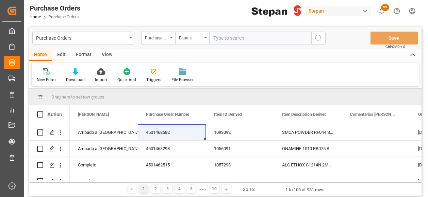
click at [170, 38] on icon "open menu" at bounding box center [171, 37] width 3 height 1
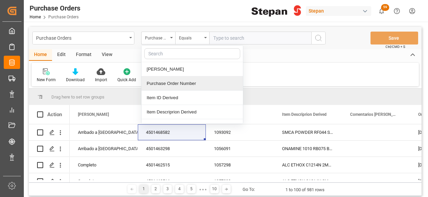
click at [160, 85] on div "Purchase Order Number" at bounding box center [191, 84] width 101 height 14
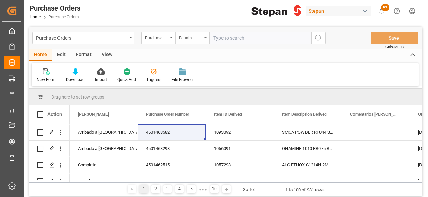
click at [203, 40] on div "Equals" at bounding box center [192, 38] width 34 height 13
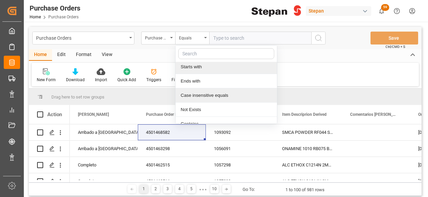
scroll to position [51, 0]
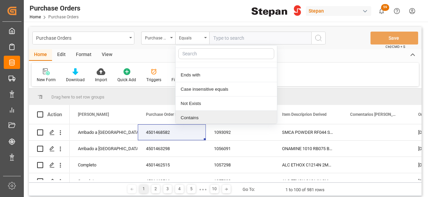
click at [193, 118] on div "Contains" at bounding box center [226, 118] width 101 height 14
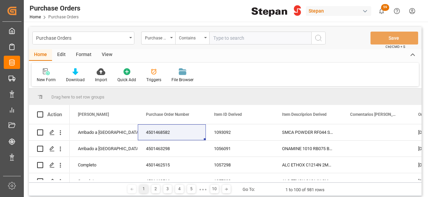
paste input "4501471640 4501471622 4501471624 4501471625 4501471623"
click at [283, 37] on input "4501471640 4501471622 4501471624 4501471625 4501471623" at bounding box center [260, 38] width 102 height 13
click at [282, 37] on input "4501471640 4501471622 4501471624 4501471625 4501471623" at bounding box center [260, 38] width 102 height 13
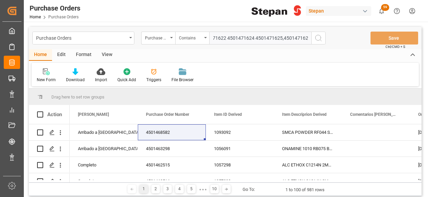
click at [255, 39] on input "4501471640 4501471622 4501471624 4501471625,4501471623" at bounding box center [260, 38] width 102 height 13
click at [254, 38] on input "4501471640 4501471622 4501471624 4501471625,4501471623" at bounding box center [260, 38] width 102 height 13
drag, startPoint x: 225, startPoint y: 36, endPoint x: 229, endPoint y: 39, distance: 4.9
click at [225, 37] on input "4501471640 4501471622 4501471624,4501471625,4501471623" at bounding box center [260, 38] width 102 height 13
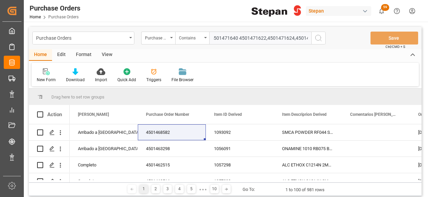
scroll to position [0, 0]
click at [241, 38] on input "4501471640 4501471622,4501471624,4501471625,4501471623" at bounding box center [260, 38] width 102 height 13
type input "4501471640,4501471622,4501471624,4501471625,4501471623"
click at [322, 37] on icon "search button" at bounding box center [318, 38] width 8 height 8
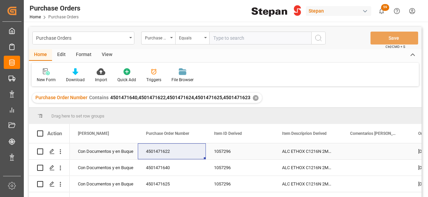
click at [127, 149] on div "Con Documentos y en Buque" at bounding box center [104, 152] width 52 height 16
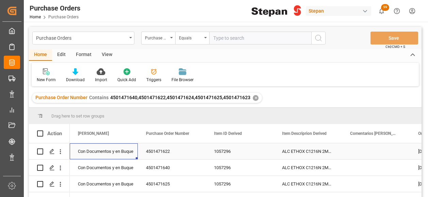
click at [127, 149] on div "Con Documentos y en Buque" at bounding box center [104, 152] width 52 height 16
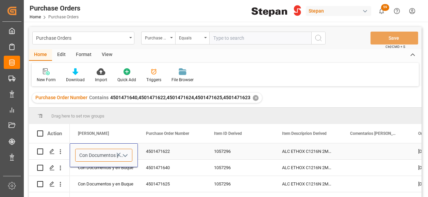
click at [130, 155] on input "Con Documentos y en Buque" at bounding box center [103, 155] width 57 height 13
click at [128, 155] on icon "open menu" at bounding box center [125, 156] width 8 height 8
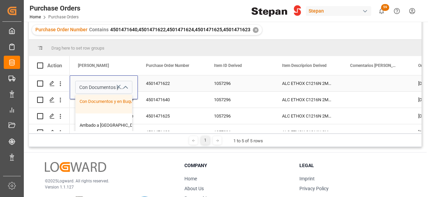
scroll to position [68, 0]
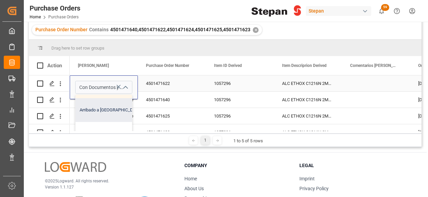
click at [100, 111] on div "Arribado a [GEOGRAPHIC_DATA]" at bounding box center [111, 110] width 70 height 24
type input "Arribado a [GEOGRAPHIC_DATA]"
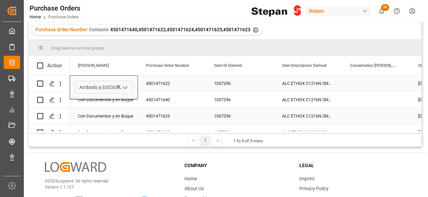
click at [102, 112] on div "Con Documentos y en Buque" at bounding box center [104, 116] width 52 height 16
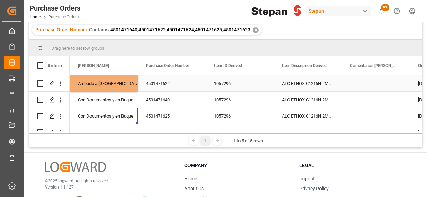
click at [110, 78] on div "Arribado a [GEOGRAPHIC_DATA]" at bounding box center [104, 84] width 52 height 16
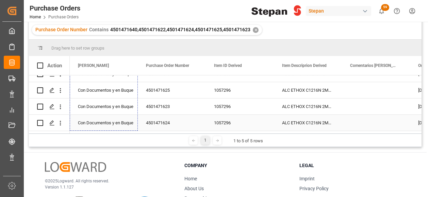
scroll to position [28, 0]
drag, startPoint x: 136, startPoint y: 90, endPoint x: 124, endPoint y: 129, distance: 40.9
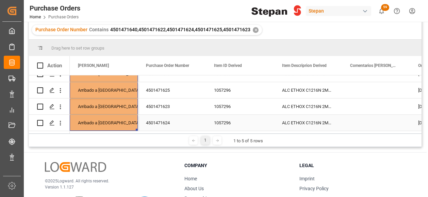
click at [207, 115] on div "1057296" at bounding box center [240, 123] width 68 height 16
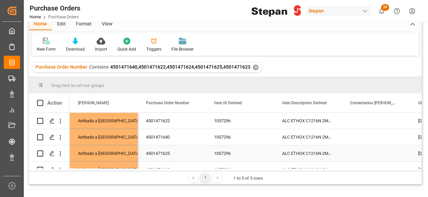
scroll to position [0, 0]
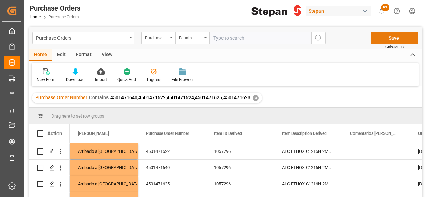
click at [391, 38] on button "Save" at bounding box center [394, 38] width 48 height 13
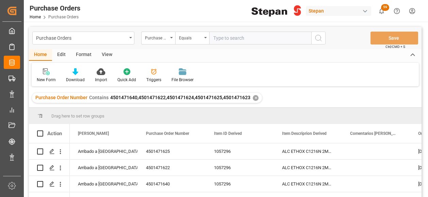
click at [254, 97] on div "✕" at bounding box center [256, 98] width 6 height 6
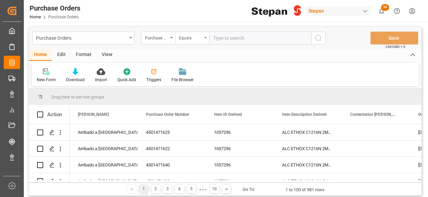
click at [205, 39] on div "Equals" at bounding box center [192, 38] width 34 height 13
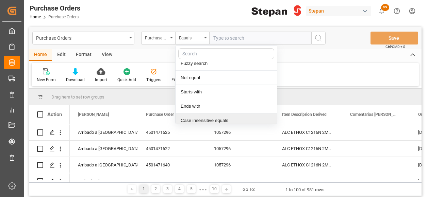
scroll to position [51, 0]
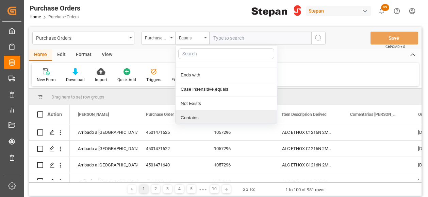
click at [187, 115] on div "Contains" at bounding box center [226, 118] width 101 height 14
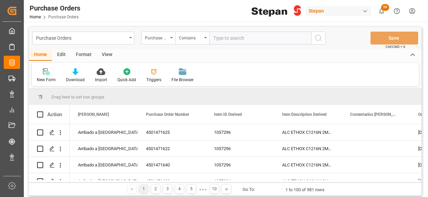
paste input "4501462519 4501462522 4501462520 4501462524 4501462521 4501462523 4501462525"
type input "4501462519 4501462522 4501462520 4501462524 4501462521 4501462523 4501462525"
drag, startPoint x: 282, startPoint y: 37, endPoint x: 289, endPoint y: 37, distance: 6.5
click at [283, 37] on input "4501462519 4501462522 4501462520 4501462524 4501462521 4501462523 4501462525" at bounding box center [260, 38] width 102 height 13
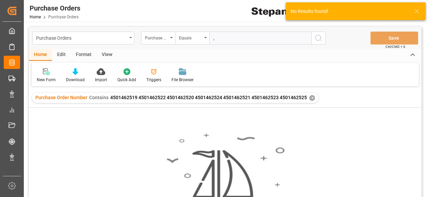
type input ","
click at [311, 97] on div "✕" at bounding box center [312, 98] width 6 height 6
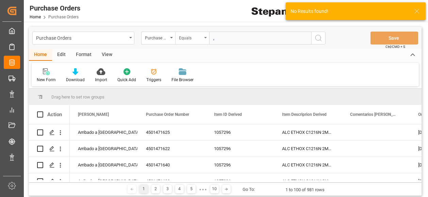
click at [203, 35] on div "Equals" at bounding box center [192, 38] width 34 height 13
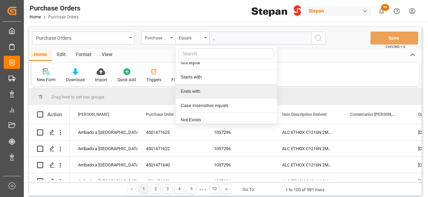
scroll to position [51, 0]
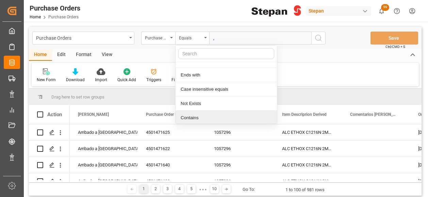
click at [184, 118] on div "Contains" at bounding box center [226, 118] width 101 height 14
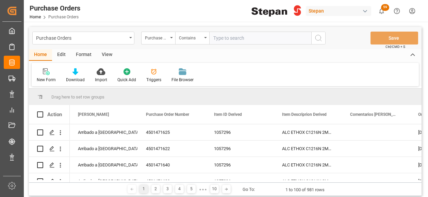
paste input "4501462519 4501462522 4501462520 4501462524 4501462521 4501462523 4501462525"
click at [279, 37] on input "4501462519 4501462522 4501462520 4501462524 4501462521 4501462523 4501462525" at bounding box center [260, 38] width 102 height 13
click at [252, 37] on input "4501462519 4501462522 4501462520 4501462524 4501462521 4501462523,4501462525" at bounding box center [260, 38] width 102 height 13
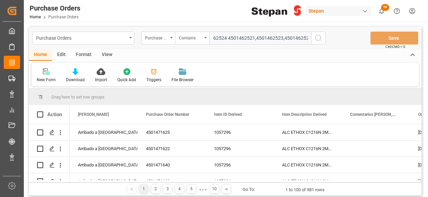
click at [225, 36] on input "4501462519 4501462522 4501462520 4501462524 4501462521,4501462523,4501462525" at bounding box center [260, 38] width 102 height 13
type input "4501462519,4501462522,4501462520,4501462524,4501462521,4501462523,4501462525"
click at [320, 39] on icon "search button" at bounding box center [318, 38] width 8 height 8
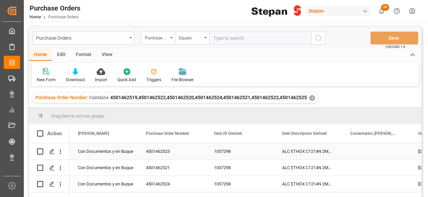
click at [128, 155] on div "Con Documentos y en Buque" at bounding box center [104, 152] width 52 height 16
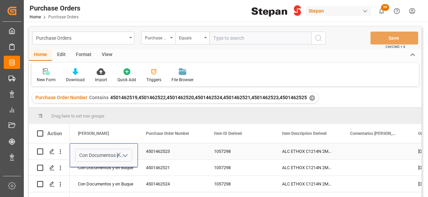
click at [127, 155] on icon "open menu" at bounding box center [125, 156] width 8 height 8
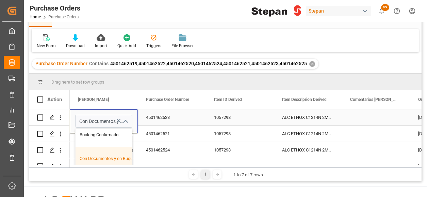
scroll to position [68, 0]
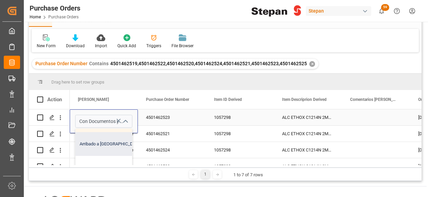
click at [104, 145] on div "Arribado a [GEOGRAPHIC_DATA]" at bounding box center [111, 144] width 70 height 24
type input "Arribado a [GEOGRAPHIC_DATA]"
click at [114, 144] on div "Con Documentos y en Buque" at bounding box center [104, 151] width 52 height 16
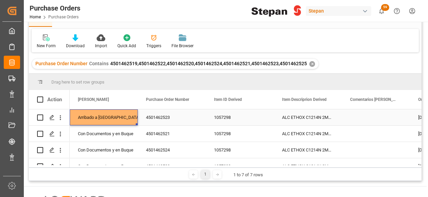
click at [111, 114] on div "Arribado a [GEOGRAPHIC_DATA]" at bounding box center [104, 118] width 52 height 16
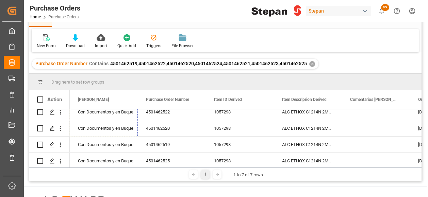
scroll to position [61, 0]
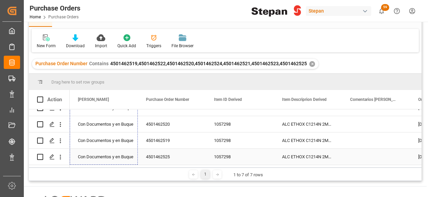
drag, startPoint x: 137, startPoint y: 125, endPoint x: 164, endPoint y: 140, distance: 30.8
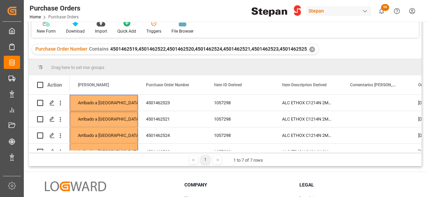
scroll to position [0, 0]
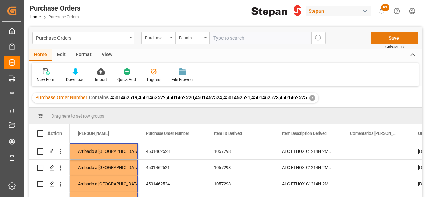
click at [394, 36] on button "Save" at bounding box center [394, 38] width 48 height 13
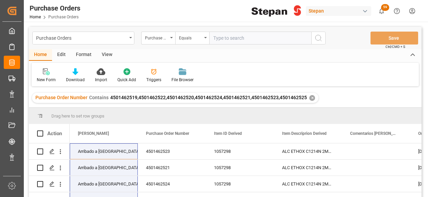
click at [178, 151] on div "4501462523" at bounding box center [172, 152] width 68 height 16
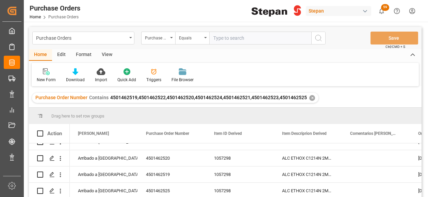
click at [312, 98] on div "✕" at bounding box center [312, 98] width 6 height 6
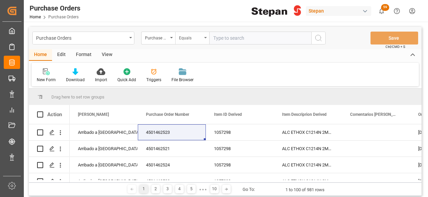
click at [205, 38] on div "Equals" at bounding box center [192, 38] width 34 height 13
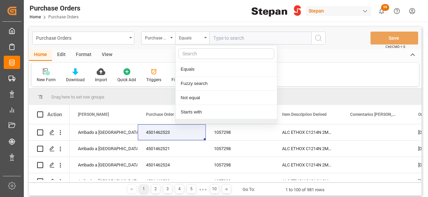
scroll to position [51, 0]
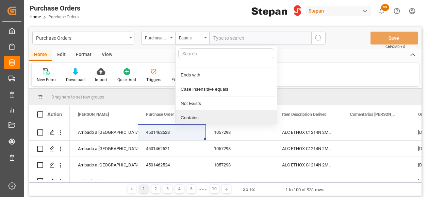
click at [188, 116] on div "Contains" at bounding box center [226, 118] width 101 height 14
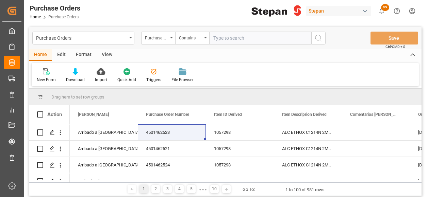
paste input "4501462526,4501462527,4501462528,4501462529,4501462531,4501462532,4501462563,45…"
type input "4501462526,4501462527,4501462528,4501462529,4501462531,4501462532,4501462563,45…"
click at [317, 38] on icon "search button" at bounding box center [318, 38] width 8 height 8
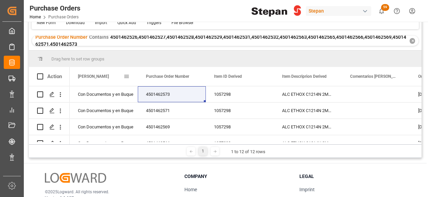
scroll to position [68, 0]
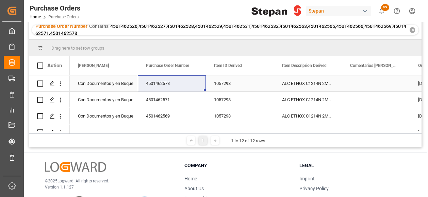
click at [118, 86] on div "Con Documentos y en Buque" at bounding box center [104, 84] width 52 height 16
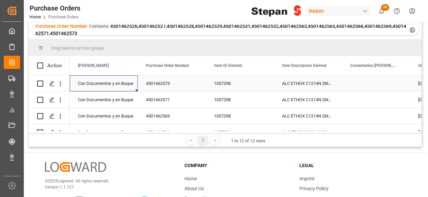
click at [118, 86] on div "Con Documentos y en Buque" at bounding box center [104, 84] width 52 height 16
click at [124, 87] on icon "open menu" at bounding box center [125, 88] width 8 height 8
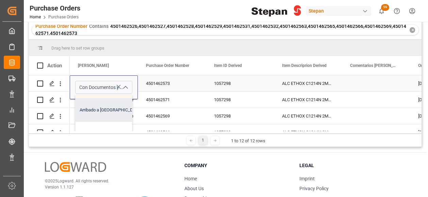
click at [96, 111] on div "Arribado a [GEOGRAPHIC_DATA]" at bounding box center [111, 110] width 70 height 24
type input "Arribado a [GEOGRAPHIC_DATA]"
click at [103, 107] on div "Con Documentos y en Buque" at bounding box center [104, 100] width 52 height 16
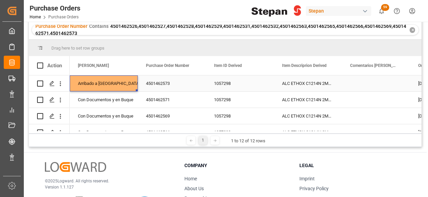
click at [117, 85] on div "Arribado a [GEOGRAPHIC_DATA]" at bounding box center [104, 84] width 52 height 16
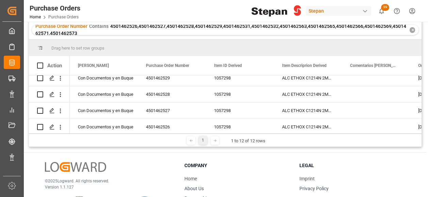
scroll to position [142, 0]
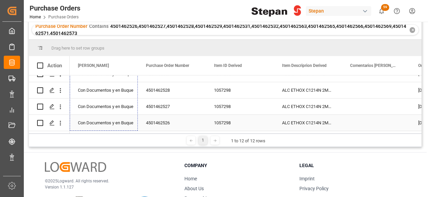
drag, startPoint x: 136, startPoint y: 91, endPoint x: 128, endPoint y: 115, distance: 25.2
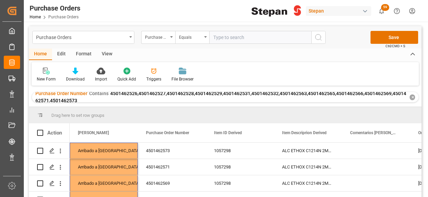
scroll to position [0, 0]
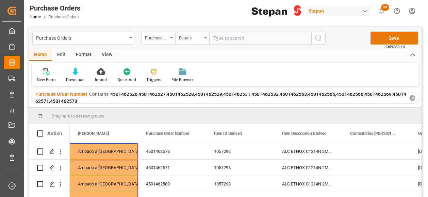
click at [391, 39] on button "Save" at bounding box center [394, 38] width 48 height 13
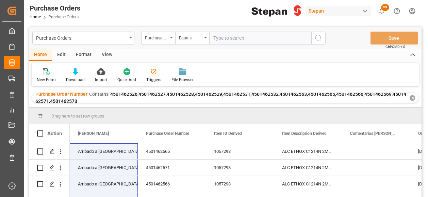
click at [412, 98] on div "✕" at bounding box center [412, 98] width 5 height 6
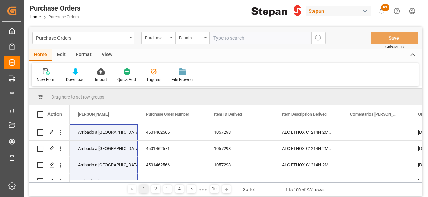
click at [216, 38] on input "text" at bounding box center [260, 38] width 102 height 13
paste input "4501468584"
type input "4501468584"
click at [319, 35] on icon "search button" at bounding box center [318, 38] width 8 height 8
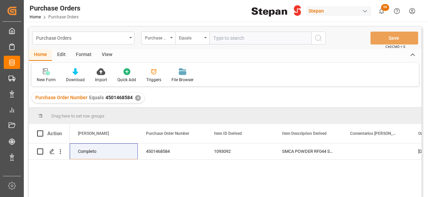
click at [137, 98] on div "✕" at bounding box center [138, 98] width 6 height 6
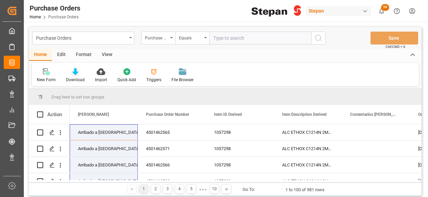
click at [73, 71] on icon at bounding box center [75, 71] width 6 height 7
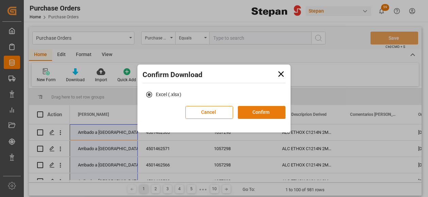
click at [259, 112] on button "Confirm" at bounding box center [262, 112] width 48 height 13
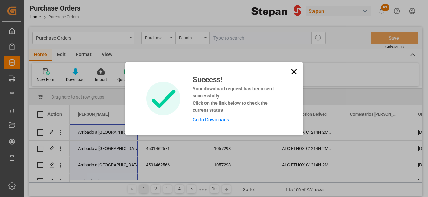
click at [214, 119] on link "Go to Downloads" at bounding box center [211, 119] width 36 height 5
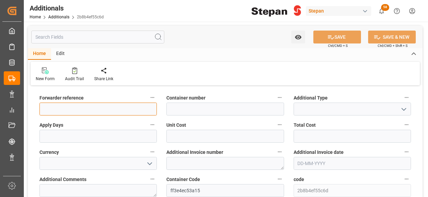
click at [88, 112] on input at bounding box center [97, 109] width 117 height 13
paste input "250506900621"
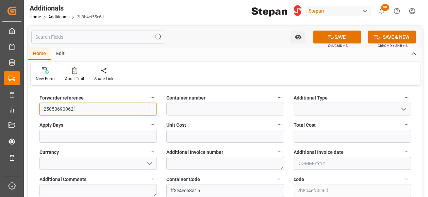
type input "250506900621"
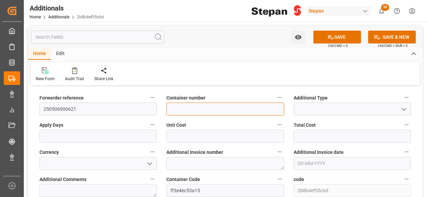
click at [192, 109] on input at bounding box center [224, 109] width 117 height 13
paste input "HMJU2506626"
type input "HMJU2506626"
click at [405, 109] on polyline "open menu" at bounding box center [404, 109] width 4 height 2
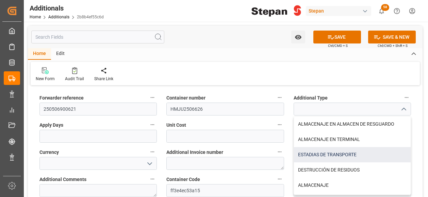
scroll to position [13, 0]
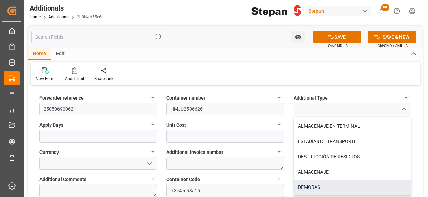
click at [313, 191] on div "DEMORAS" at bounding box center [352, 187] width 117 height 15
type input "DEMORAS"
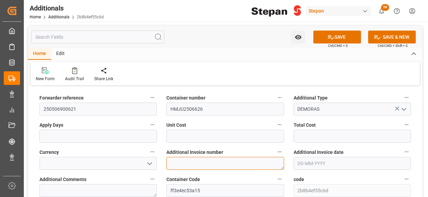
click at [193, 162] on textarea at bounding box center [224, 163] width 117 height 13
paste textarea "LM454408"
type textarea "LM454408"
click at [152, 162] on icon "open menu" at bounding box center [150, 164] width 8 height 8
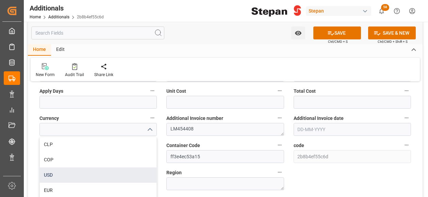
scroll to position [29, 0]
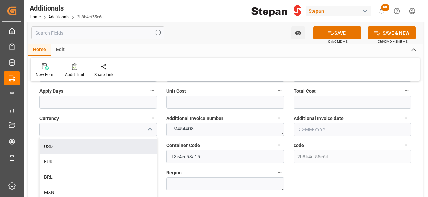
click at [54, 148] on div "USD" at bounding box center [98, 146] width 117 height 15
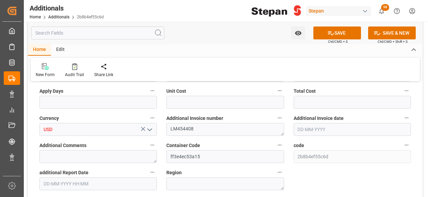
type input "USD"
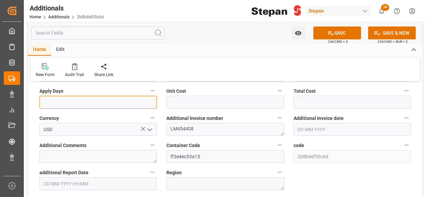
click at [112, 101] on input "text" at bounding box center [97, 102] width 117 height 13
type input "1"
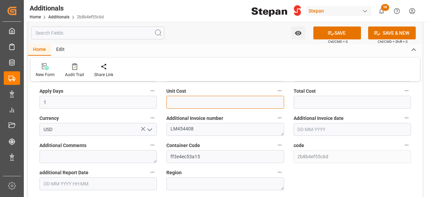
click at [185, 102] on input "text" at bounding box center [224, 102] width 117 height 13
type input "1700"
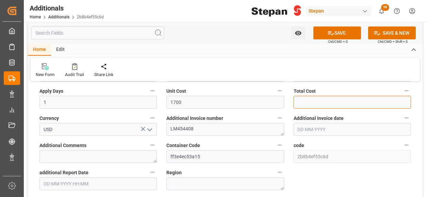
click at [310, 104] on input "text" at bounding box center [352, 102] width 117 height 13
type input "1700"
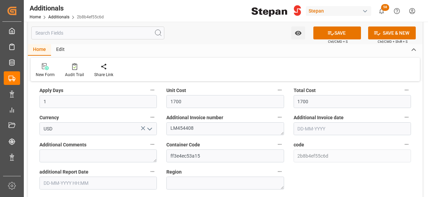
scroll to position [68, 0]
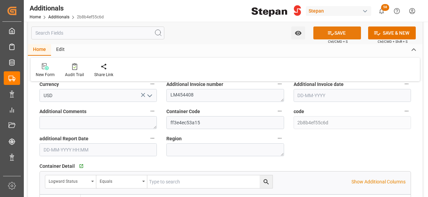
click at [338, 32] on button "SAVE" at bounding box center [337, 33] width 48 height 13
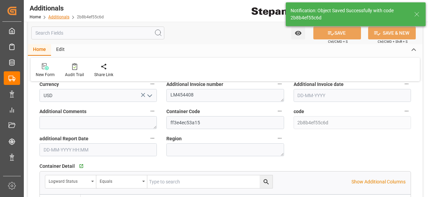
click at [55, 16] on link "Additionals" at bounding box center [58, 17] width 21 height 5
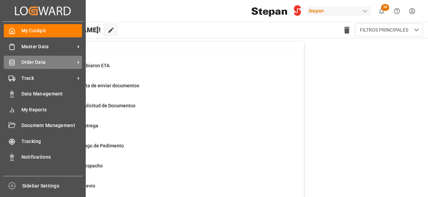
click at [37, 64] on span "Order Data" at bounding box center [48, 62] width 54 height 7
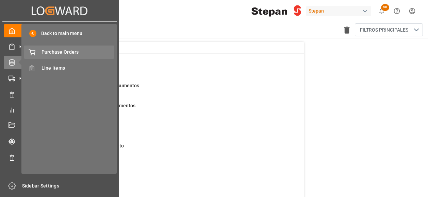
click at [61, 54] on span "Purchase Orders" at bounding box center [77, 52] width 73 height 7
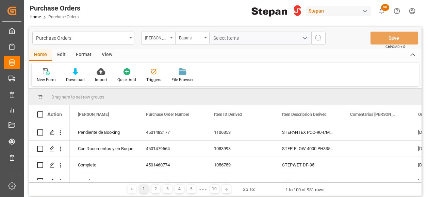
drag, startPoint x: 168, startPoint y: 37, endPoint x: 168, endPoint y: 41, distance: 3.8
click at [168, 37] on div "[PERSON_NAME]" at bounding box center [158, 38] width 34 height 13
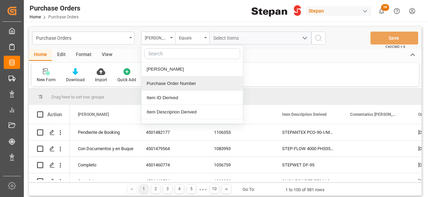
click at [164, 82] on div "Purchase Order Number" at bounding box center [191, 84] width 101 height 14
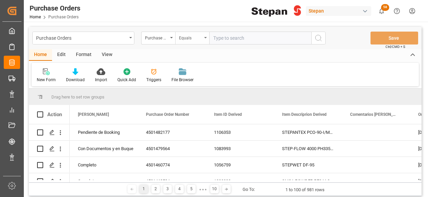
click at [207, 36] on div "Equals" at bounding box center [192, 38] width 34 height 13
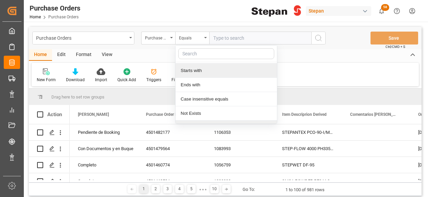
scroll to position [51, 0]
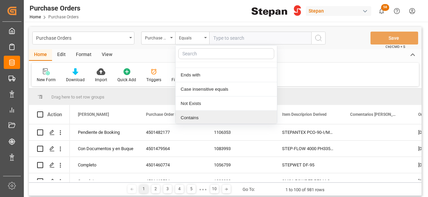
drag, startPoint x: 185, startPoint y: 120, endPoint x: 199, endPoint y: 93, distance: 30.1
click at [185, 120] on div "Contains" at bounding box center [226, 118] width 101 height 14
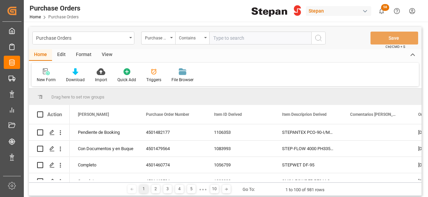
paste input "4501462515 4501462517 4501462516 4501449824"
click at [282, 36] on input "4501462515 4501462517 4501462516 4501449824" at bounding box center [260, 38] width 102 height 13
click at [254, 36] on input "4501462515 4501462517 4501462516,4501449824" at bounding box center [260, 38] width 102 height 13
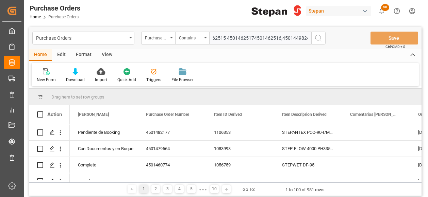
scroll to position [0, 14]
click at [227, 36] on input "4501462515 4501462517,4501462516,4501449824" at bounding box center [260, 38] width 102 height 13
drag, startPoint x: 239, startPoint y: 33, endPoint x: 168, endPoint y: 33, distance: 71.1
click at [168, 33] on div "Purchase Order Number Contains 4501462515,4501462517,4501462516,4501449824" at bounding box center [233, 38] width 184 height 13
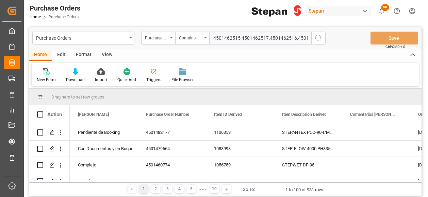
type input "4501462515,4501462517,4501462516,4501449824"
click at [318, 39] on icon "search button" at bounding box center [318, 38] width 8 height 8
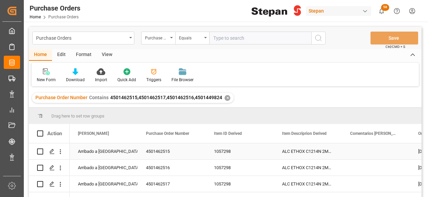
click at [100, 150] on div "Arribado a [GEOGRAPHIC_DATA]" at bounding box center [104, 152] width 52 height 16
click at [124, 157] on icon "open menu" at bounding box center [125, 156] width 8 height 8
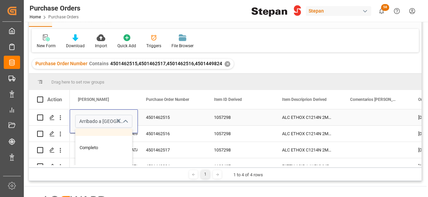
scroll to position [102, 0]
click at [93, 134] on div "Completo" at bounding box center [111, 134] width 70 height 24
type input "Completo"
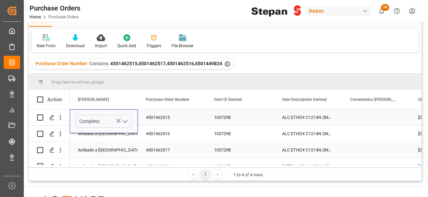
click at [100, 143] on div "Arribado a [GEOGRAPHIC_DATA]" at bounding box center [104, 151] width 52 height 16
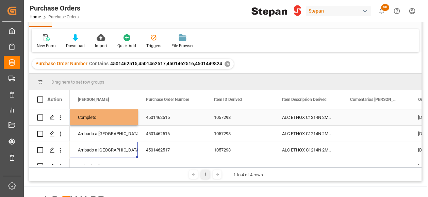
click at [105, 114] on div "Completo" at bounding box center [104, 118] width 52 height 16
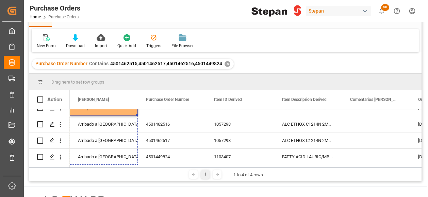
drag, startPoint x: 137, startPoint y: 124, endPoint x: 120, endPoint y: 176, distance: 54.3
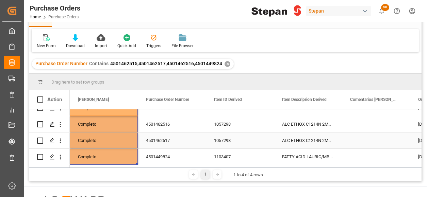
click at [181, 141] on div "4501462517" at bounding box center [172, 141] width 68 height 16
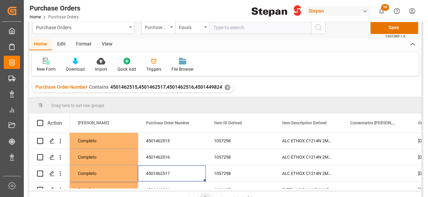
scroll to position [0, 0]
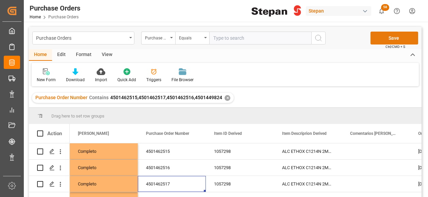
click at [397, 40] on button "Save" at bounding box center [394, 38] width 48 height 13
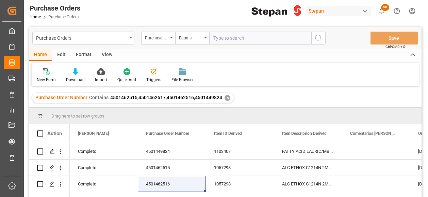
click at [227, 99] on div "✕" at bounding box center [227, 98] width 6 height 6
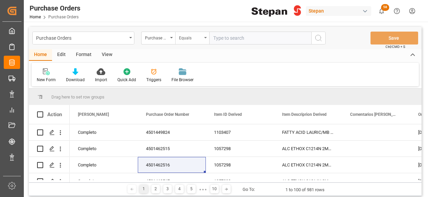
click at [206, 39] on div "Equals" at bounding box center [192, 38] width 34 height 13
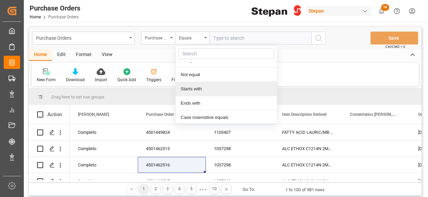
scroll to position [51, 0]
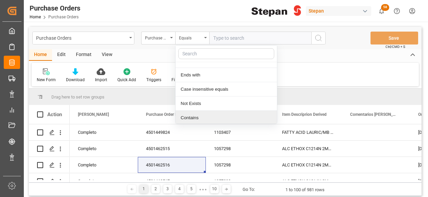
drag, startPoint x: 193, startPoint y: 116, endPoint x: 200, endPoint y: 106, distance: 11.9
click at [193, 117] on div "Contains" at bounding box center [226, 118] width 101 height 14
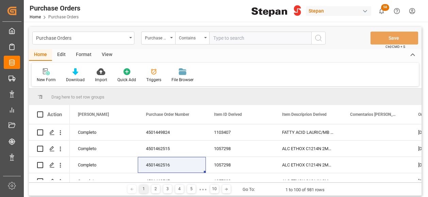
paste input "4501459237 4501459236"
click at [242, 38] on input "4501459237 4501459236" at bounding box center [260, 38] width 102 height 13
type input "4501459237,4501459236"
click at [318, 39] on icon "search button" at bounding box center [318, 38] width 8 height 8
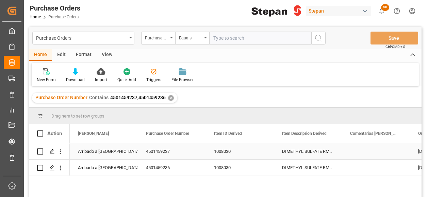
click at [106, 157] on div "Arribado a [GEOGRAPHIC_DATA]" at bounding box center [104, 152] width 52 height 16
click at [128, 156] on icon "open menu" at bounding box center [125, 156] width 8 height 8
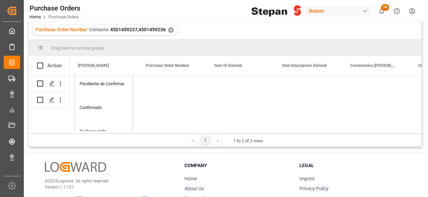
scroll to position [136, 0]
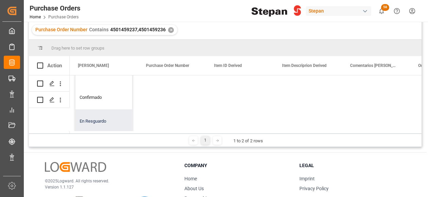
click at [98, 114] on div "En Resguardo" at bounding box center [111, 122] width 70 height 24
type input "En Resguardo"
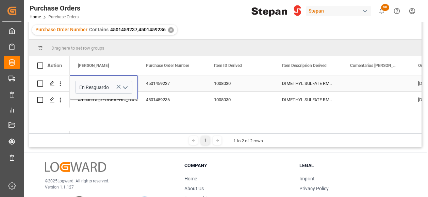
scroll to position [0, 0]
click at [124, 104] on div "Arribado a [GEOGRAPHIC_DATA]" at bounding box center [104, 100] width 52 height 16
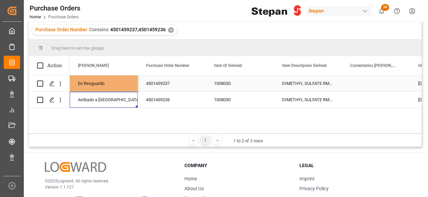
click at [120, 87] on div "En Resguardo" at bounding box center [104, 84] width 52 height 16
drag, startPoint x: 137, startPoint y: 90, endPoint x: 132, endPoint y: 104, distance: 14.6
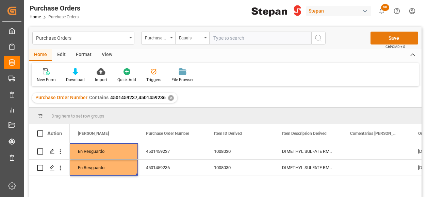
click at [396, 36] on button "Save" at bounding box center [394, 38] width 48 height 13
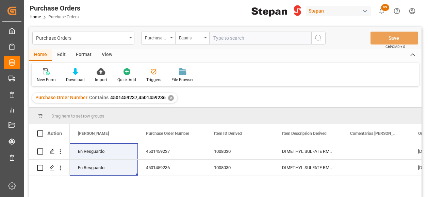
click at [170, 99] on div "✕" at bounding box center [171, 98] width 6 height 6
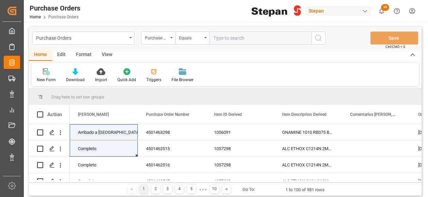
click at [172, 39] on div "Purchase Order Number" at bounding box center [158, 38] width 34 height 13
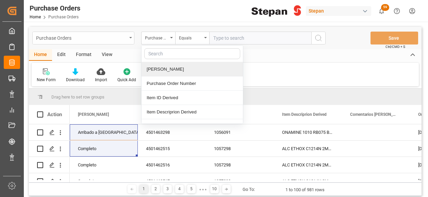
click at [118, 35] on div "Purchase Orders" at bounding box center [81, 37] width 91 height 9
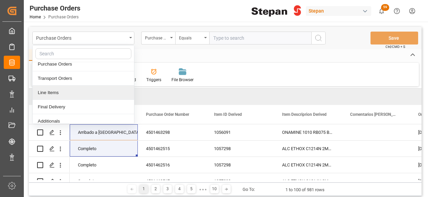
scroll to position [34, 0]
click at [57, 91] on div "Final Delivery" at bounding box center [83, 92] width 101 height 14
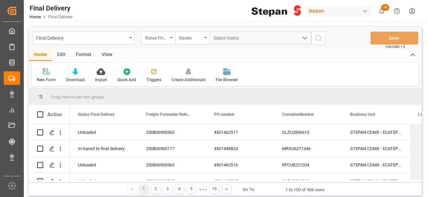
click at [173, 38] on div "Status Final Delivery" at bounding box center [158, 38] width 34 height 13
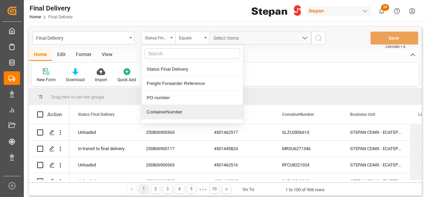
click at [161, 112] on div "ContainerNumber" at bounding box center [191, 112] width 101 height 14
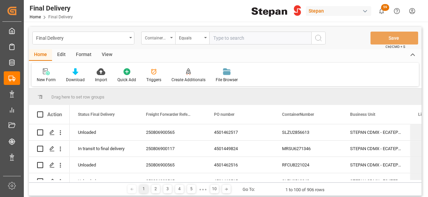
click at [173, 39] on div "ContainerNumber" at bounding box center [158, 38] width 34 height 13
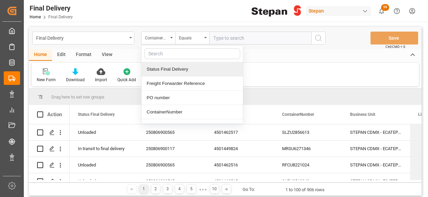
click at [177, 72] on div "Status Final Delivery" at bounding box center [191, 69] width 101 height 14
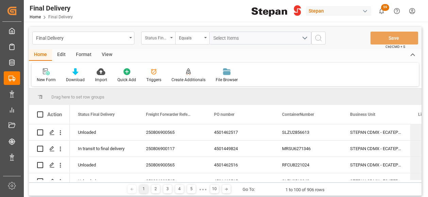
click at [161, 36] on div "Status Final Delivery" at bounding box center [156, 37] width 23 height 8
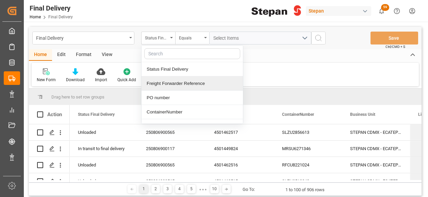
drag, startPoint x: 164, startPoint y: 83, endPoint x: 186, endPoint y: 68, distance: 26.6
click at [164, 83] on div "Freight Forwarder Reference" at bounding box center [191, 84] width 101 height 14
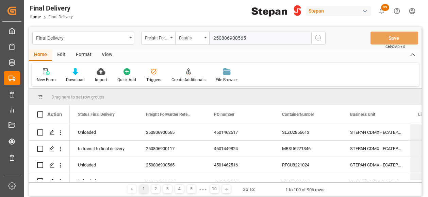
type input "250806900565"
click at [315, 37] on icon "search button" at bounding box center [318, 38] width 8 height 8
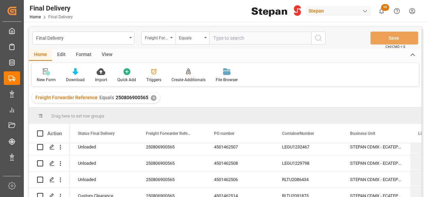
scroll to position [158, 0]
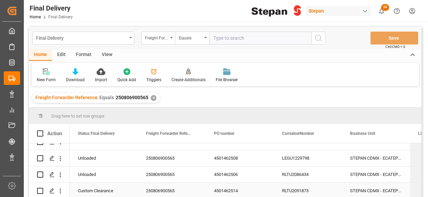
click at [169, 186] on div "250806900565" at bounding box center [172, 191] width 68 height 16
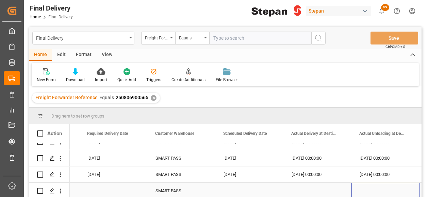
scroll to position [0, 943]
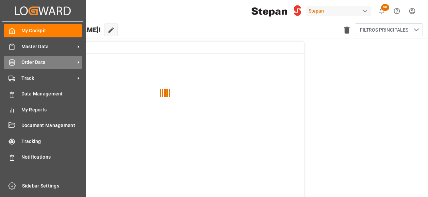
click at [20, 64] on div "Order Data Order Data" at bounding box center [43, 62] width 78 height 13
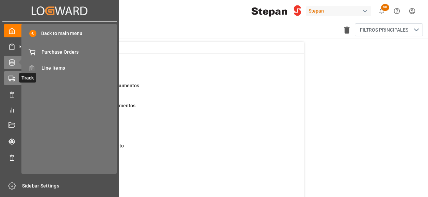
click at [17, 76] on icon at bounding box center [20, 78] width 7 height 7
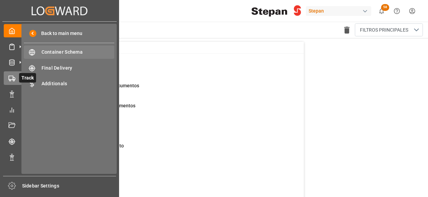
click at [58, 49] on span "Container Schema" at bounding box center [77, 52] width 73 height 7
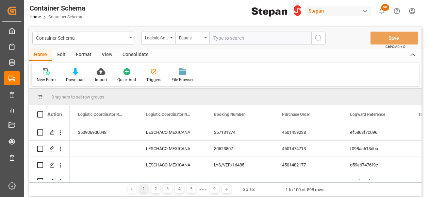
click at [74, 76] on div "Download" at bounding box center [75, 75] width 29 height 15
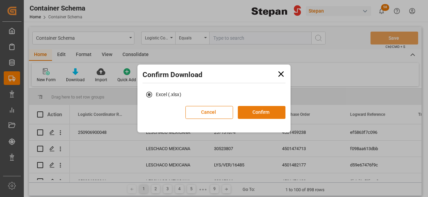
click at [259, 111] on button "Confirm" at bounding box center [262, 112] width 48 height 13
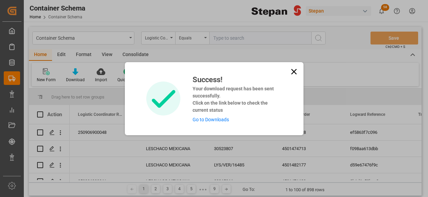
click at [202, 118] on link "Go to Downloads" at bounding box center [211, 119] width 36 height 5
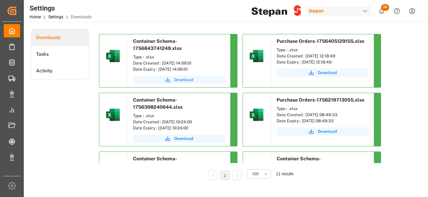
click at [183, 79] on span "Download" at bounding box center [183, 80] width 19 height 6
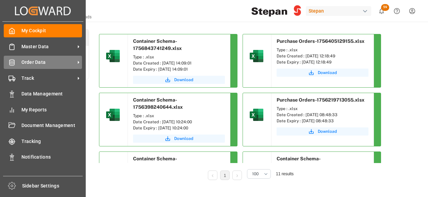
click at [24, 64] on span "Order Data" at bounding box center [48, 62] width 54 height 7
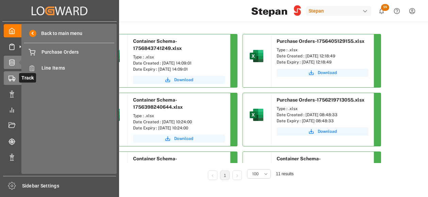
click at [18, 76] on div "Track Track" at bounding box center [60, 77] width 112 height 13
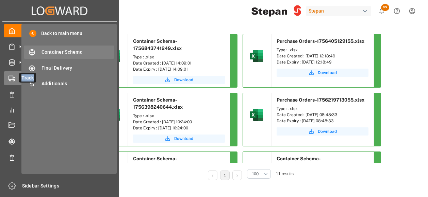
drag, startPoint x: 18, startPoint y: 76, endPoint x: 54, endPoint y: 52, distance: 42.9
click at [54, 52] on span "Container Schema" at bounding box center [77, 52] width 73 height 7
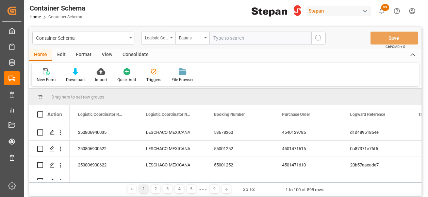
click at [171, 39] on div "Logistic Coordinator Reference Number" at bounding box center [158, 38] width 34 height 13
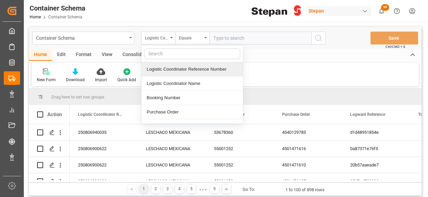
click at [172, 68] on div "Logistic Coordinator Reference Number" at bounding box center [191, 69] width 101 height 14
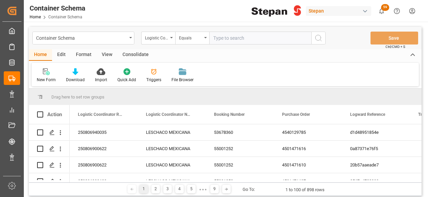
click at [227, 41] on input "text" at bounding box center [260, 38] width 102 height 13
paste input "250906900291"
type input "250906900291"
click at [317, 38] on icon "search button" at bounding box center [318, 38] width 8 height 8
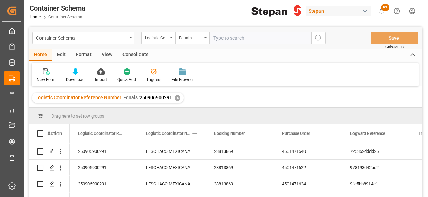
scroll to position [34, 0]
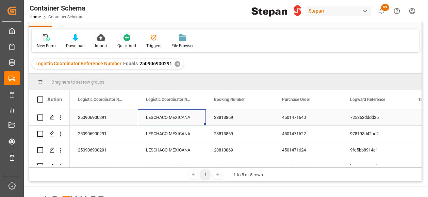
click at [160, 118] on div "LESCHACO MEXICANA" at bounding box center [172, 118] width 68 height 16
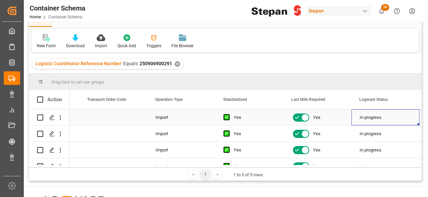
scroll to position [0, 0]
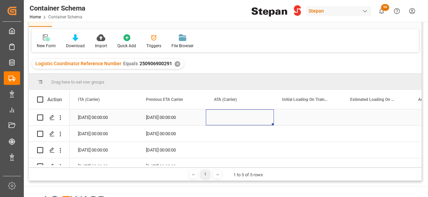
click at [157, 117] on div "01-09-2025 00:00:00" at bounding box center [172, 118] width 68 height 16
drag, startPoint x: 205, startPoint y: 124, endPoint x: 229, endPoint y: 121, distance: 23.9
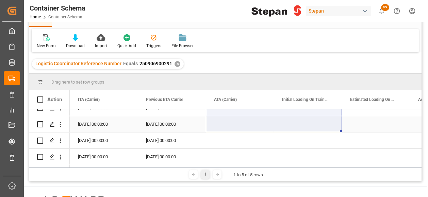
drag, startPoint x: 270, startPoint y: 138, endPoint x: 253, endPoint y: 117, distance: 26.8
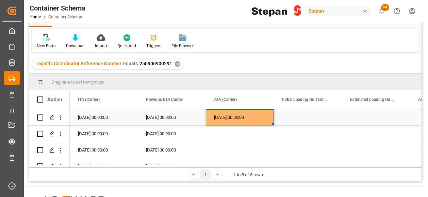
click at [246, 118] on div "01-09-2025 00:00:00" at bounding box center [240, 118] width 68 height 16
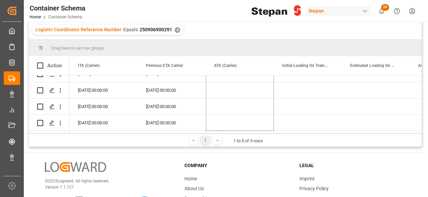
drag, startPoint x: 272, startPoint y: 91, endPoint x: 267, endPoint y: 115, distance: 24.6
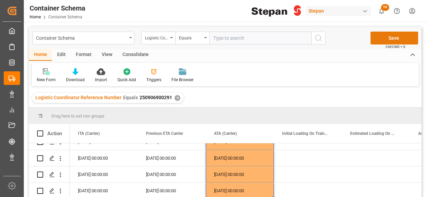
click at [389, 38] on button "Save" at bounding box center [394, 38] width 48 height 13
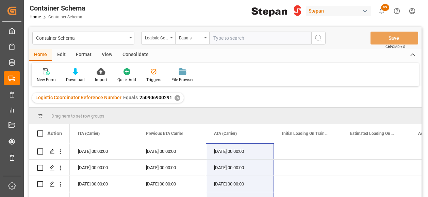
click at [175, 98] on div "✕" at bounding box center [177, 98] width 6 height 6
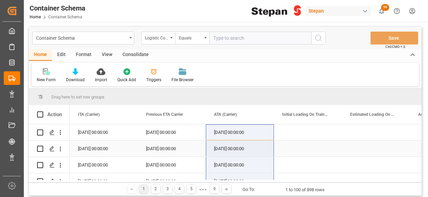
click at [314, 151] on div "Press SPACE to select this row." at bounding box center [308, 149] width 68 height 16
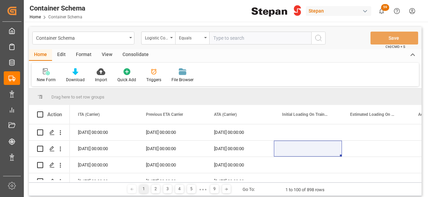
click at [386, 31] on div "Container Schema Logistic Coordinator Reference Number Equals Save Ctrl/CMD + S" at bounding box center [225, 38] width 393 height 22
click at [186, 133] on div "01-09-2025 00:00:00" at bounding box center [172, 132] width 68 height 16
click at [185, 133] on div "01-09-2025 00:00:00" at bounding box center [172, 132] width 68 height 16
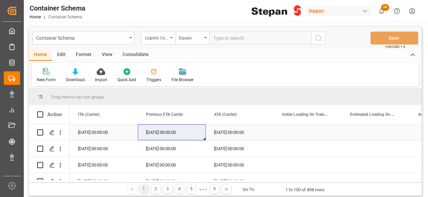
click at [194, 129] on div "01-09-2025 00:00:00" at bounding box center [172, 132] width 68 height 16
click at [177, 144] on div "01-09-2025 00:00:00" at bounding box center [172, 149] width 68 height 16
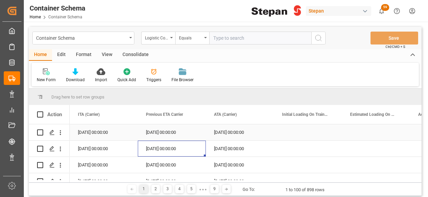
click at [136, 135] on div "01-09-2025 00:00:00" at bounding box center [104, 132] width 68 height 16
click at [150, 130] on div "01-09-2025 00:00:00" at bounding box center [172, 132] width 68 height 16
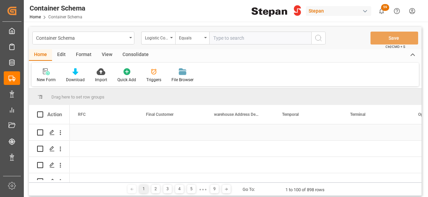
scroll to position [0, 3197]
